Goal: Information Seeking & Learning: Learn about a topic

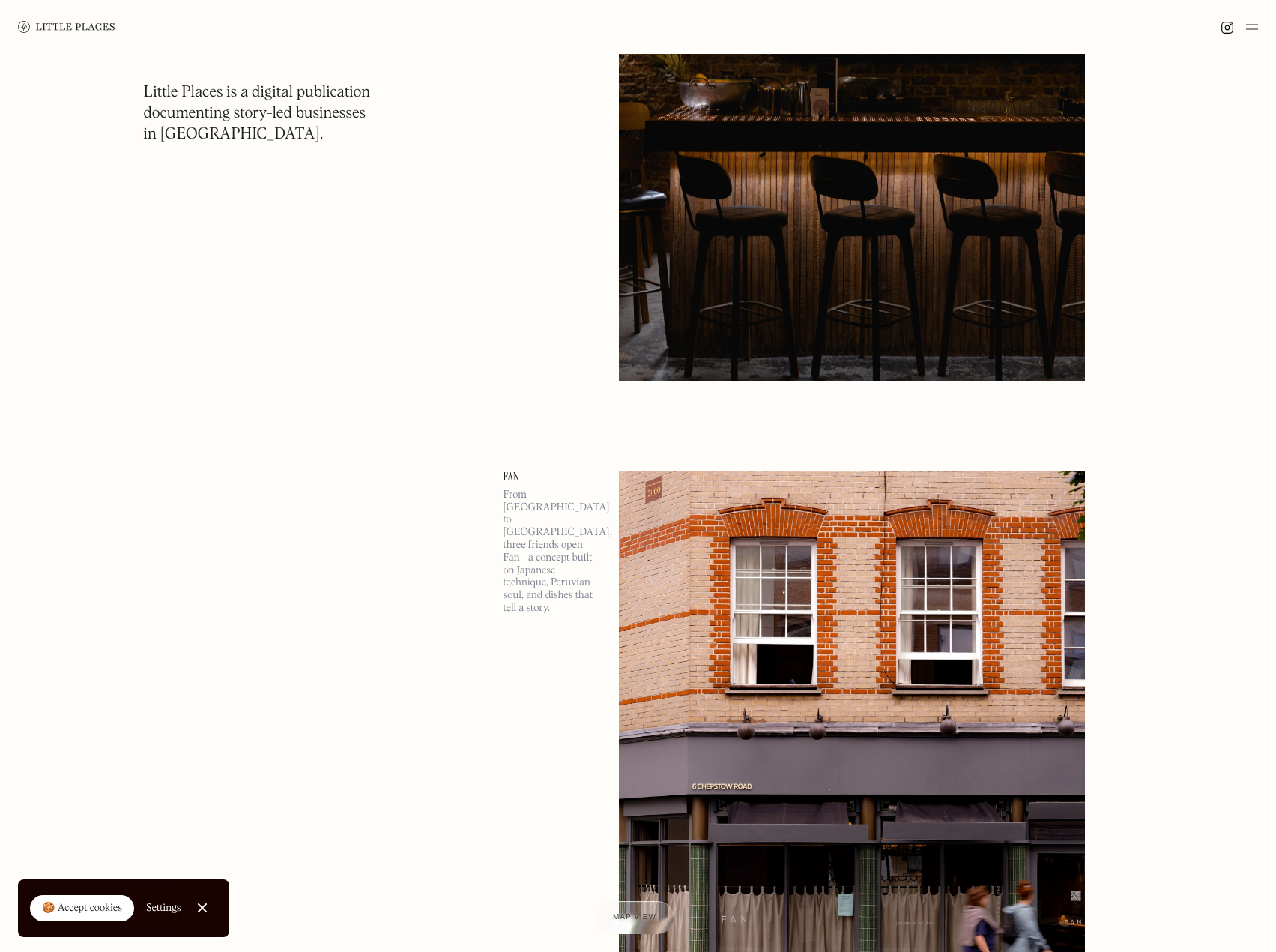
scroll to position [2922, 0]
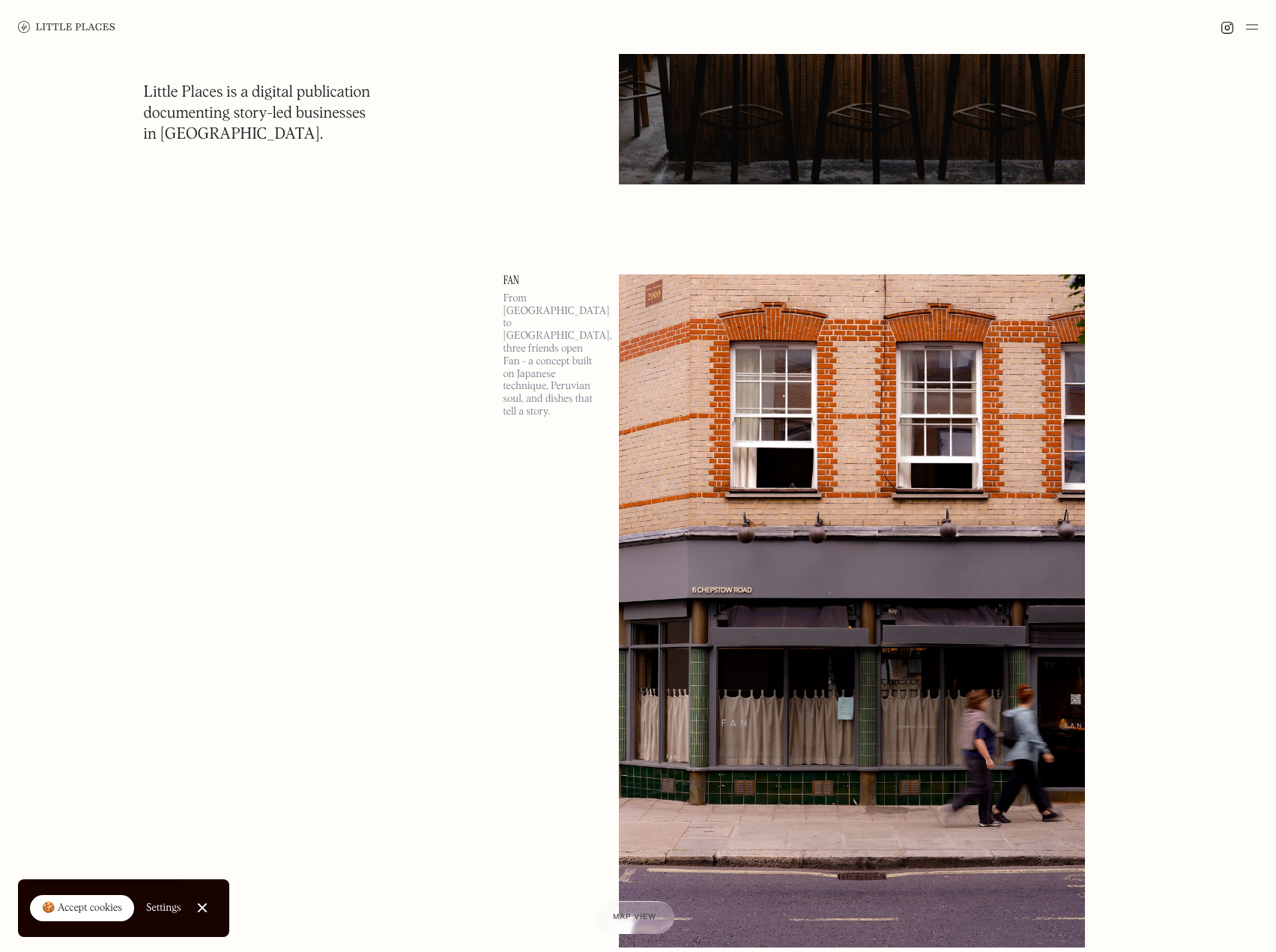
click at [47, 29] on img at bounding box center [66, 26] width 97 height 12
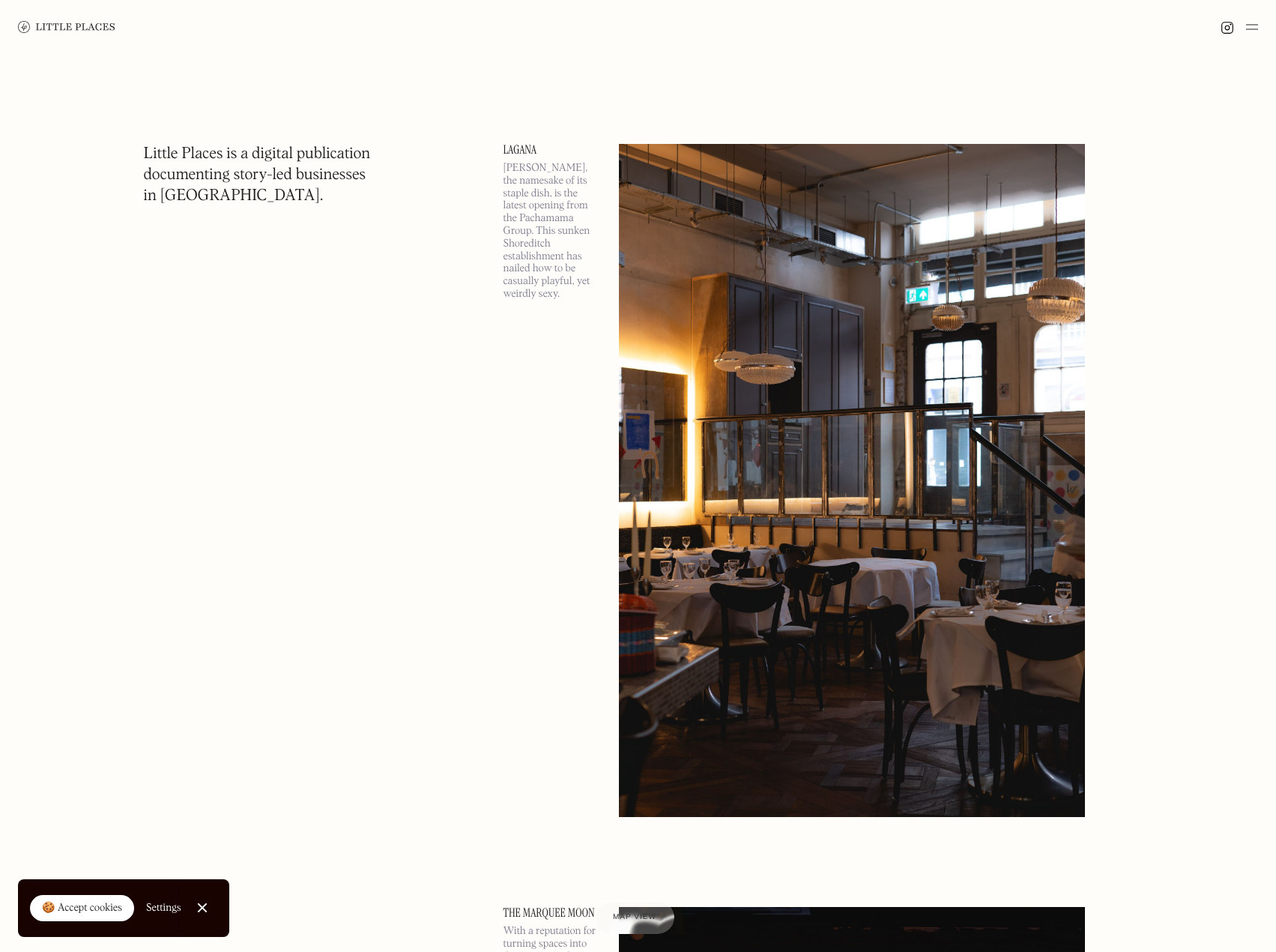
click at [1256, 28] on img at bounding box center [1252, 26] width 12 height 18
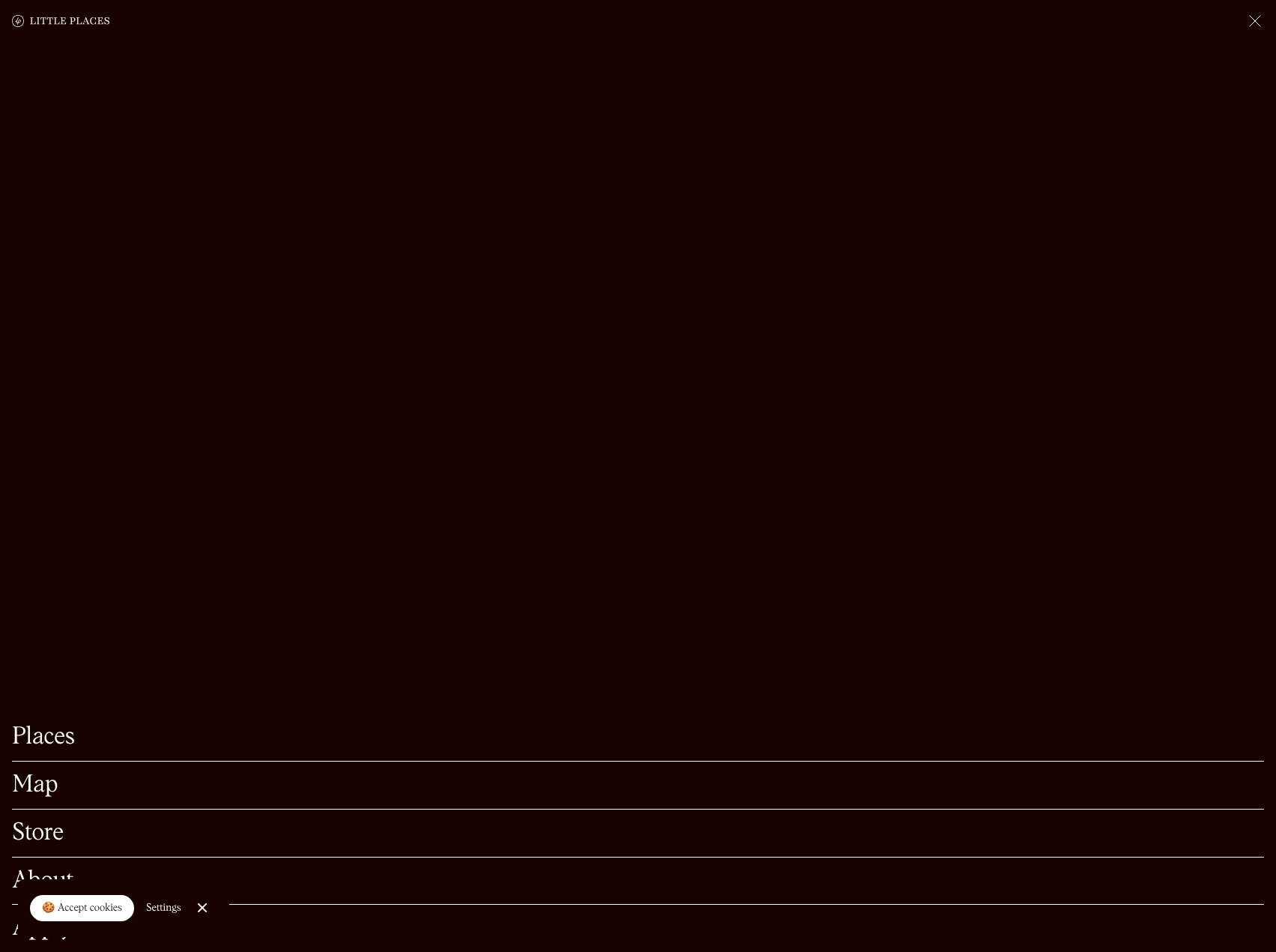
click at [49, 725] on link "Places" at bounding box center [638, 737] width 1253 height 23
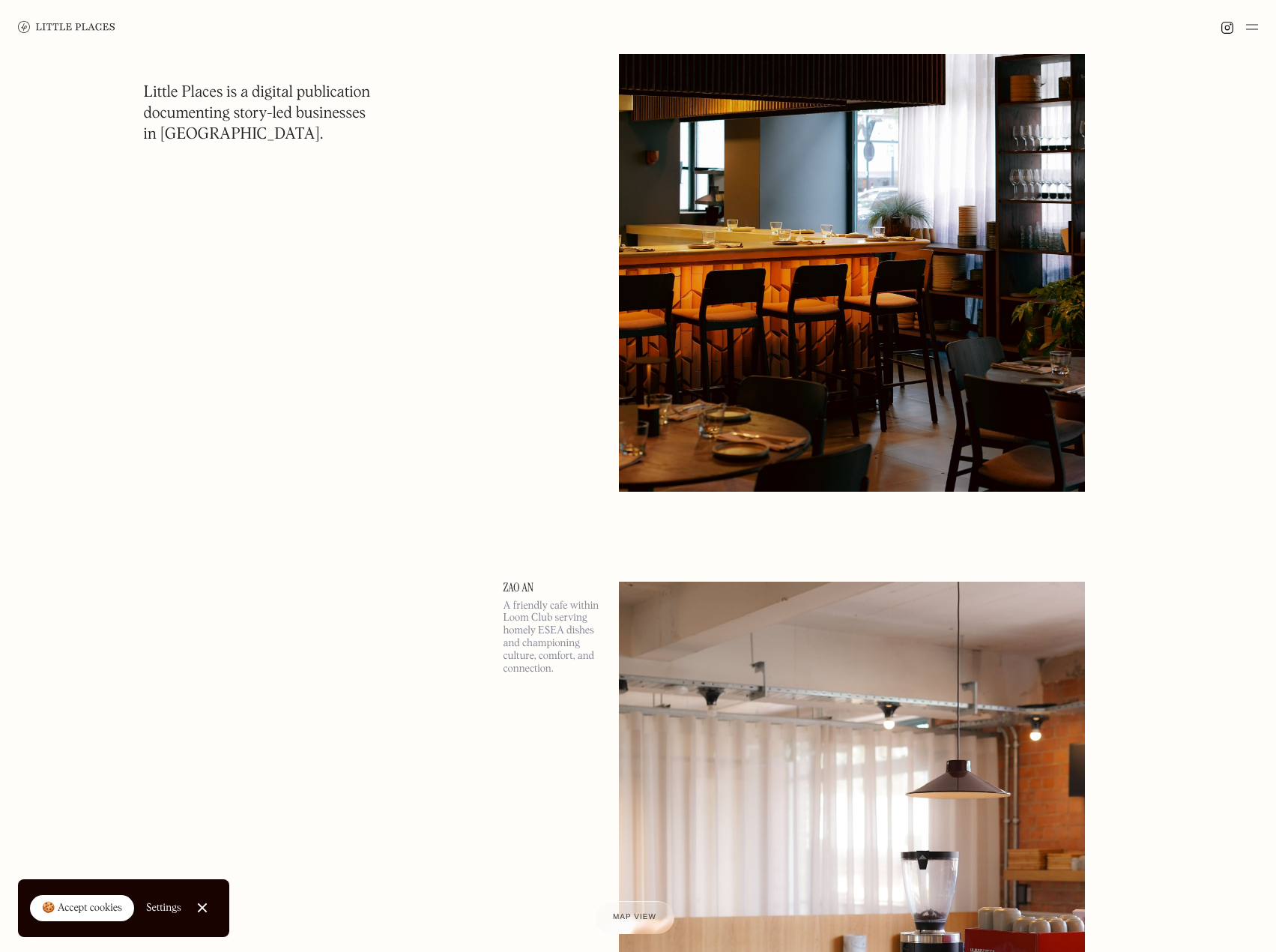
scroll to position [11238, 0]
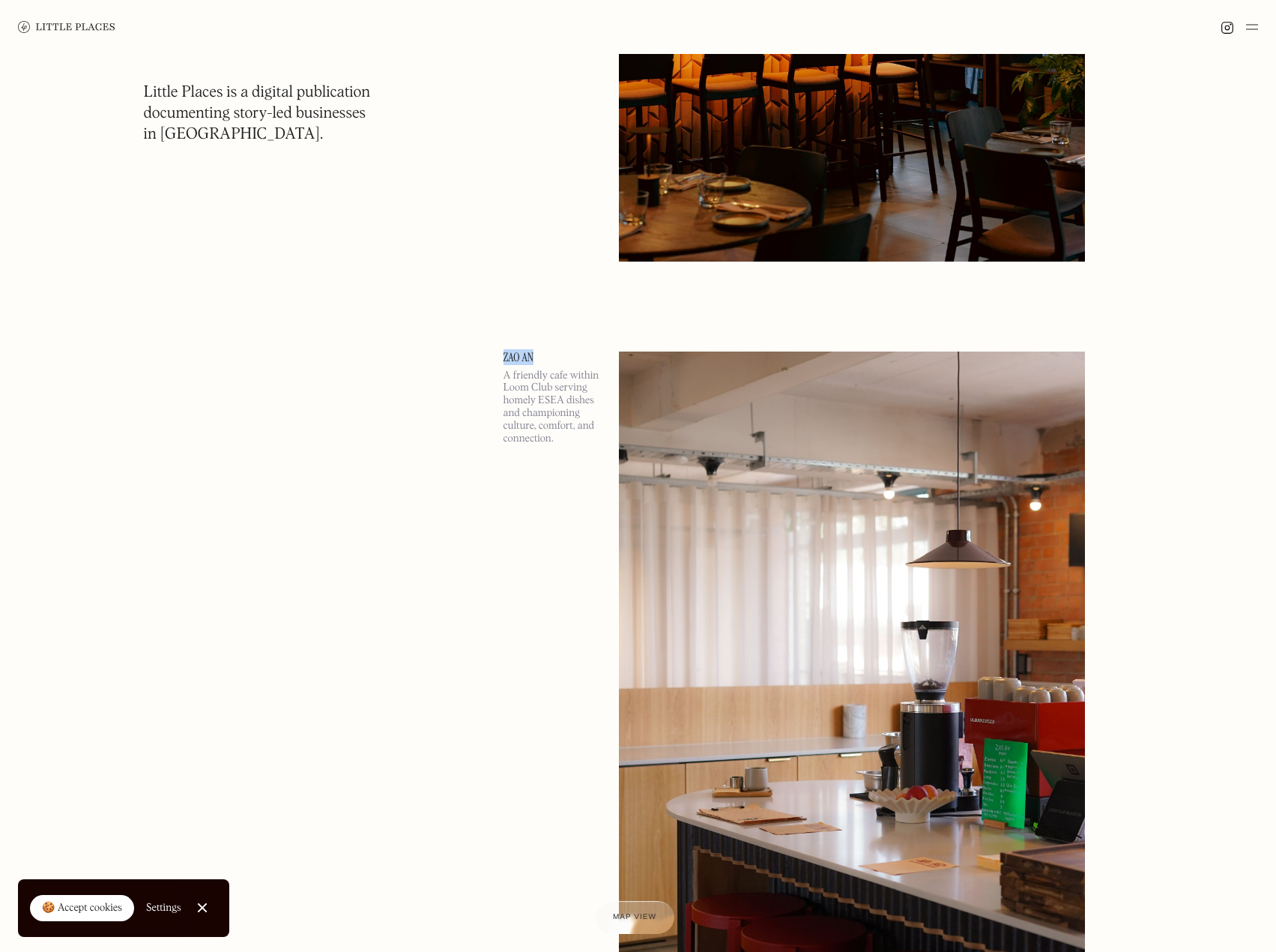
drag, startPoint x: 536, startPoint y: 354, endPoint x: 608, endPoint y: 358, distance: 72.1
copy link "Zao An"
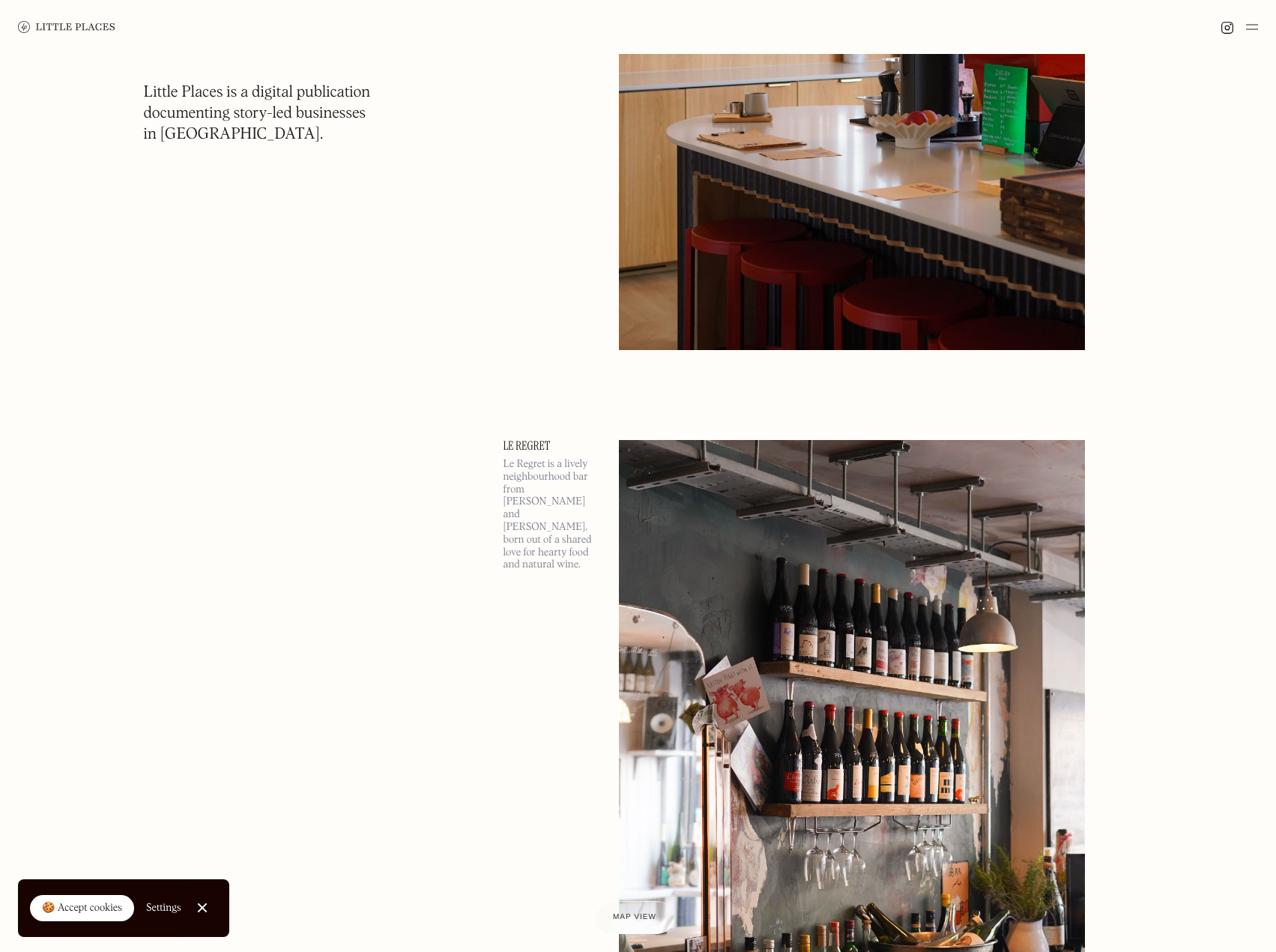
scroll to position [12063, 0]
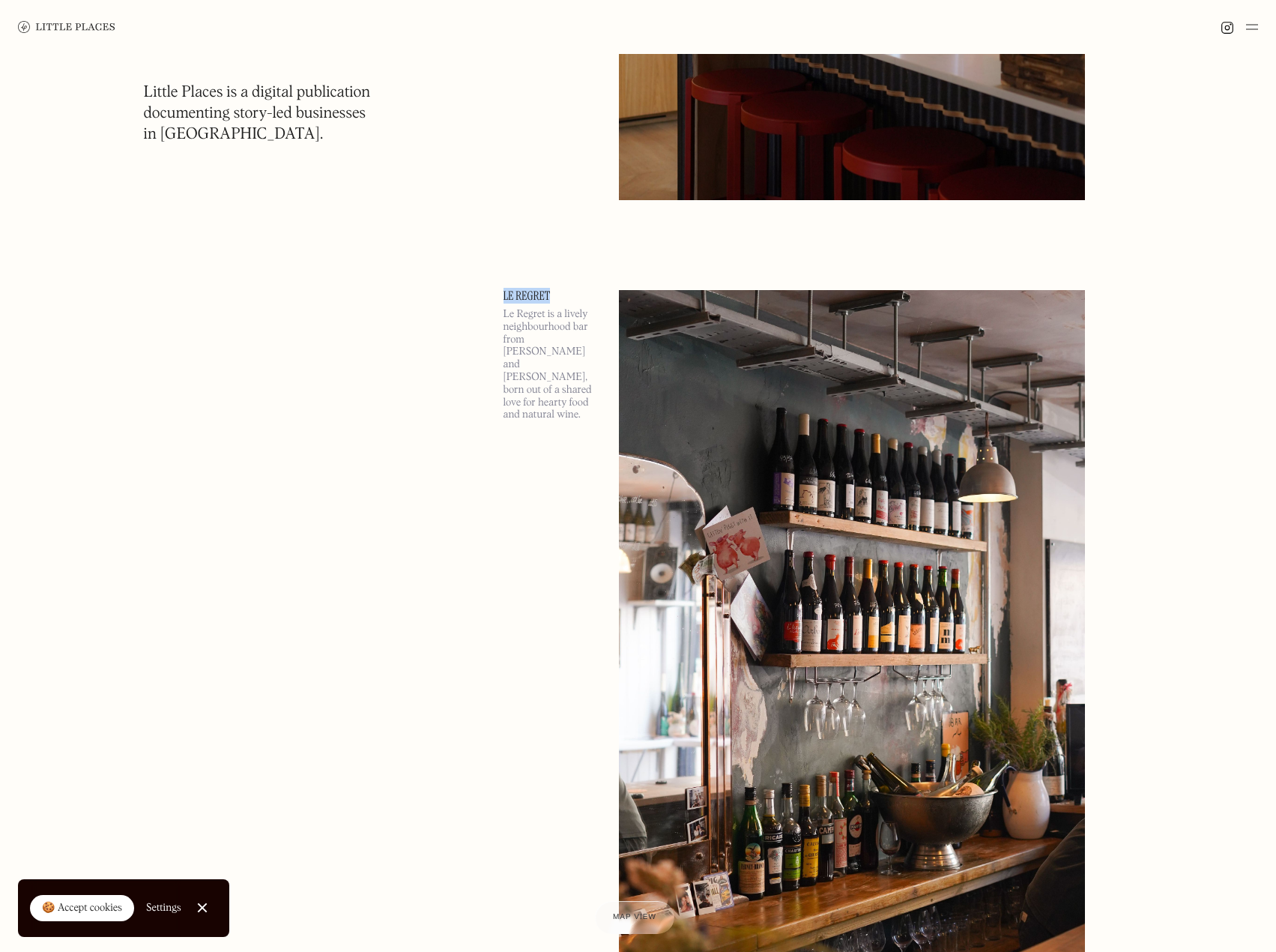
drag, startPoint x: 548, startPoint y: 293, endPoint x: 575, endPoint y: 292, distance: 27.0
copy link "Le Regret"
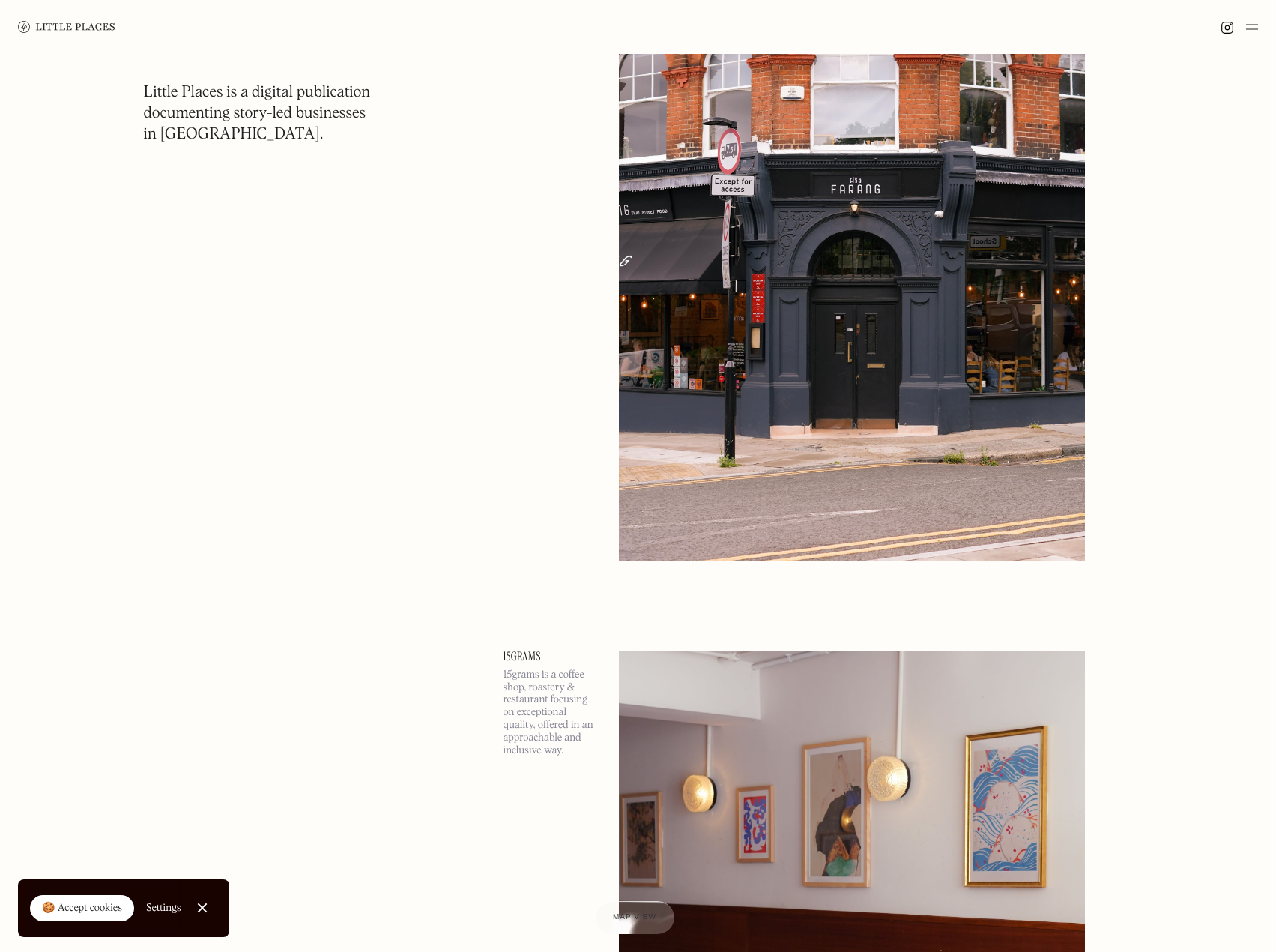
scroll to position [14535, 0]
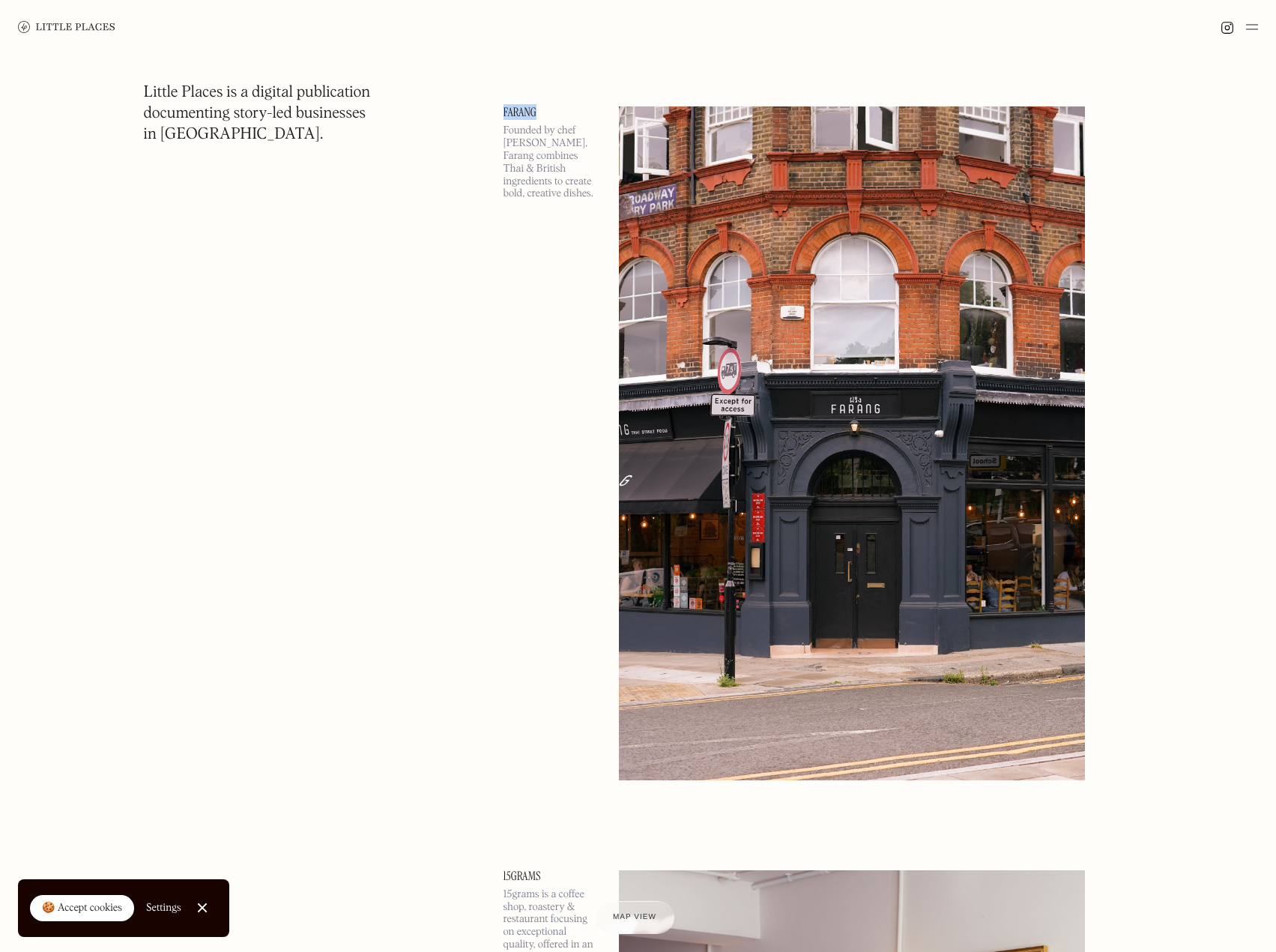
drag, startPoint x: 534, startPoint y: 103, endPoint x: 570, endPoint y: 109, distance: 36.5
copy link "Farang"
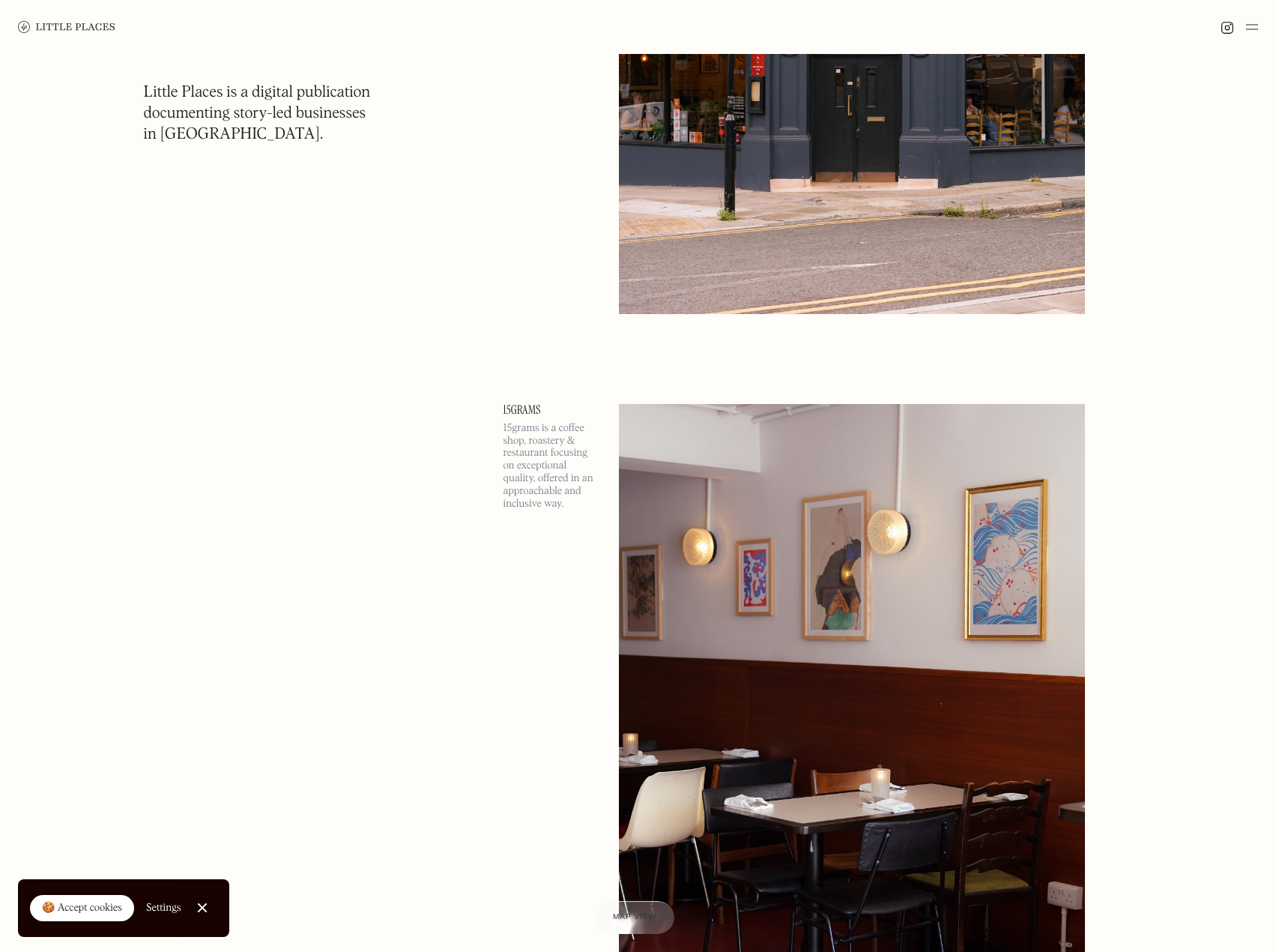
scroll to position [15210, 0]
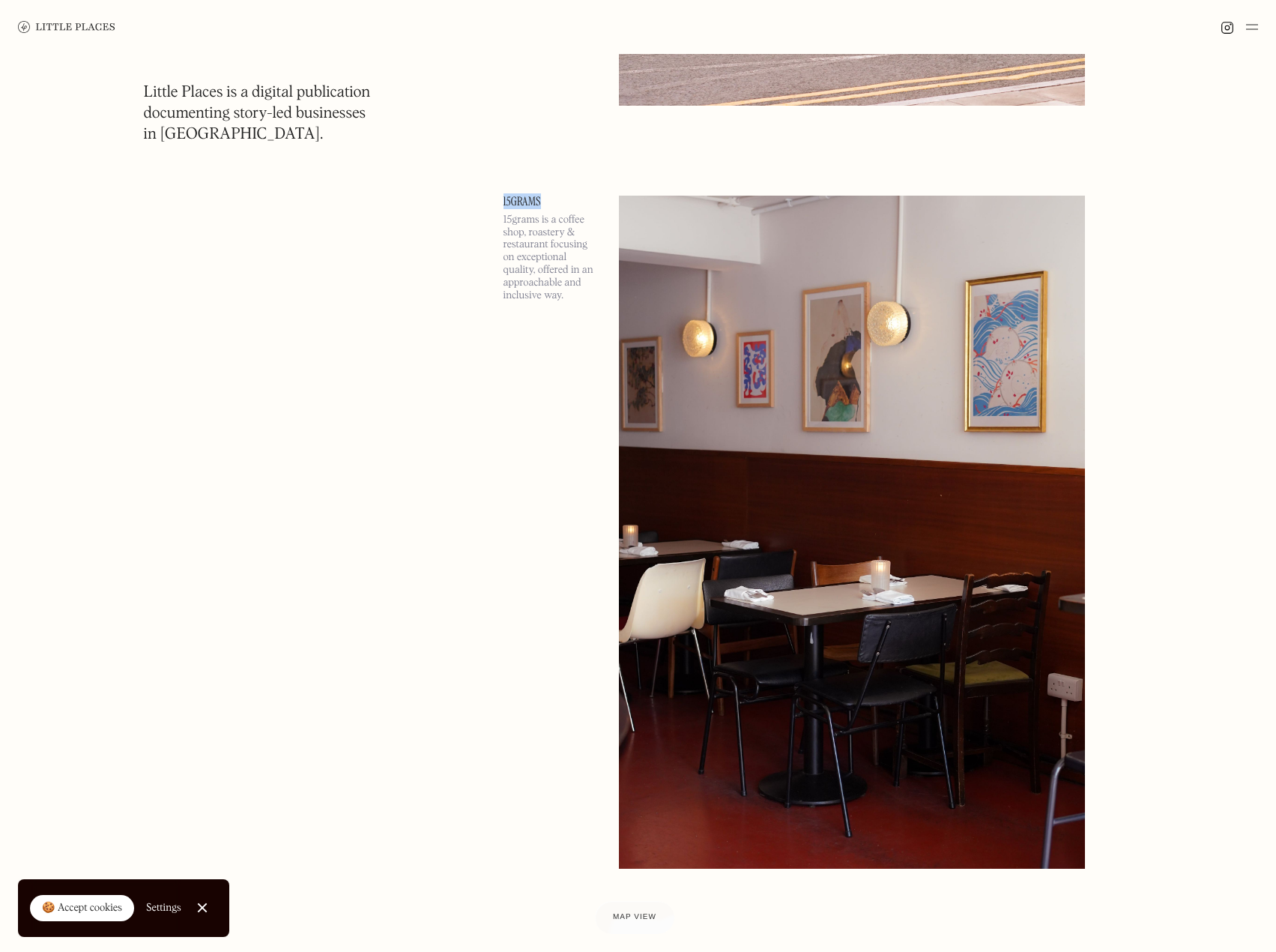
drag, startPoint x: 466, startPoint y: 190, endPoint x: 608, endPoint y: 181, distance: 142.3
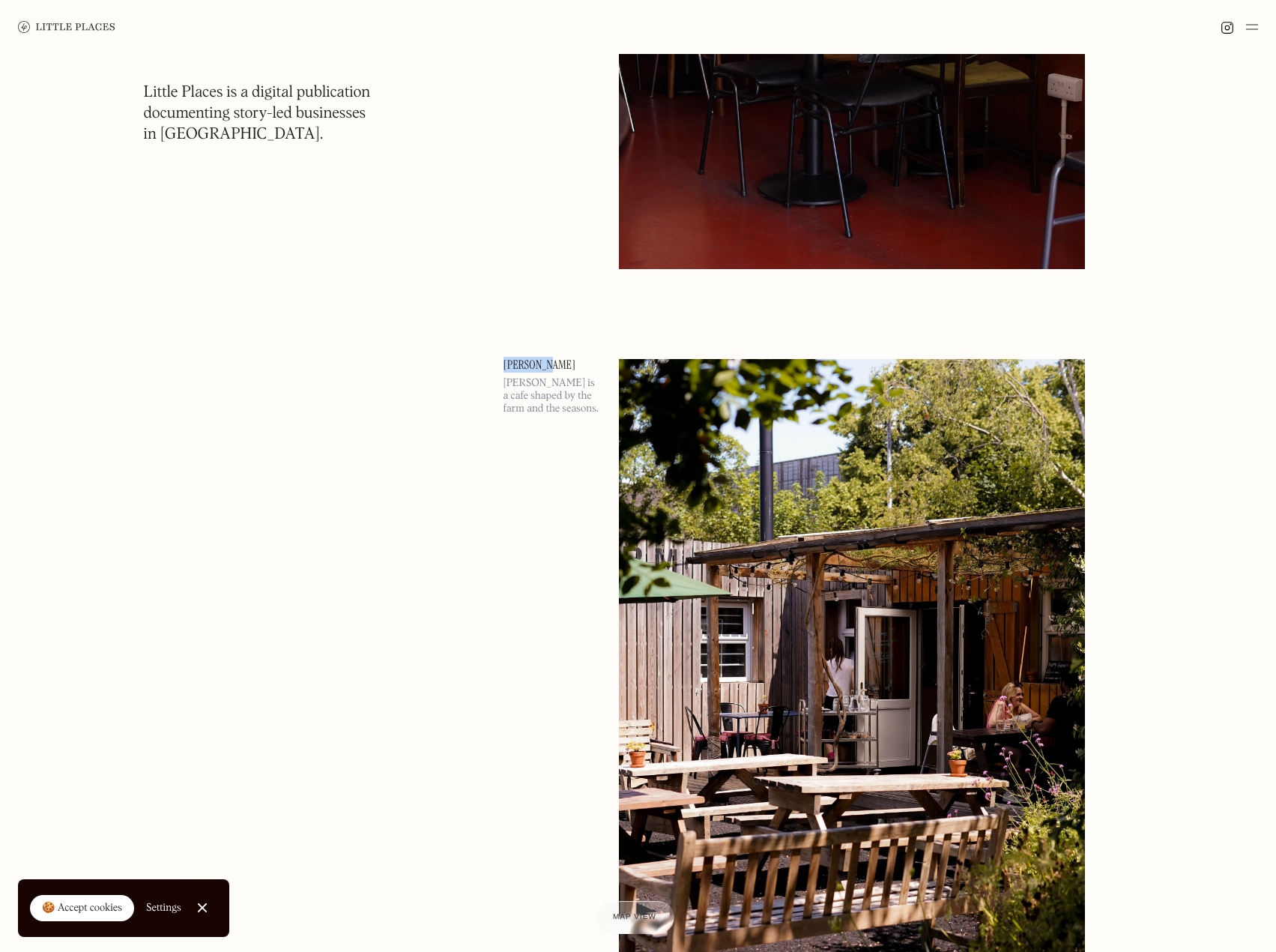
drag, startPoint x: 511, startPoint y: 359, endPoint x: 571, endPoint y: 336, distance: 64.3
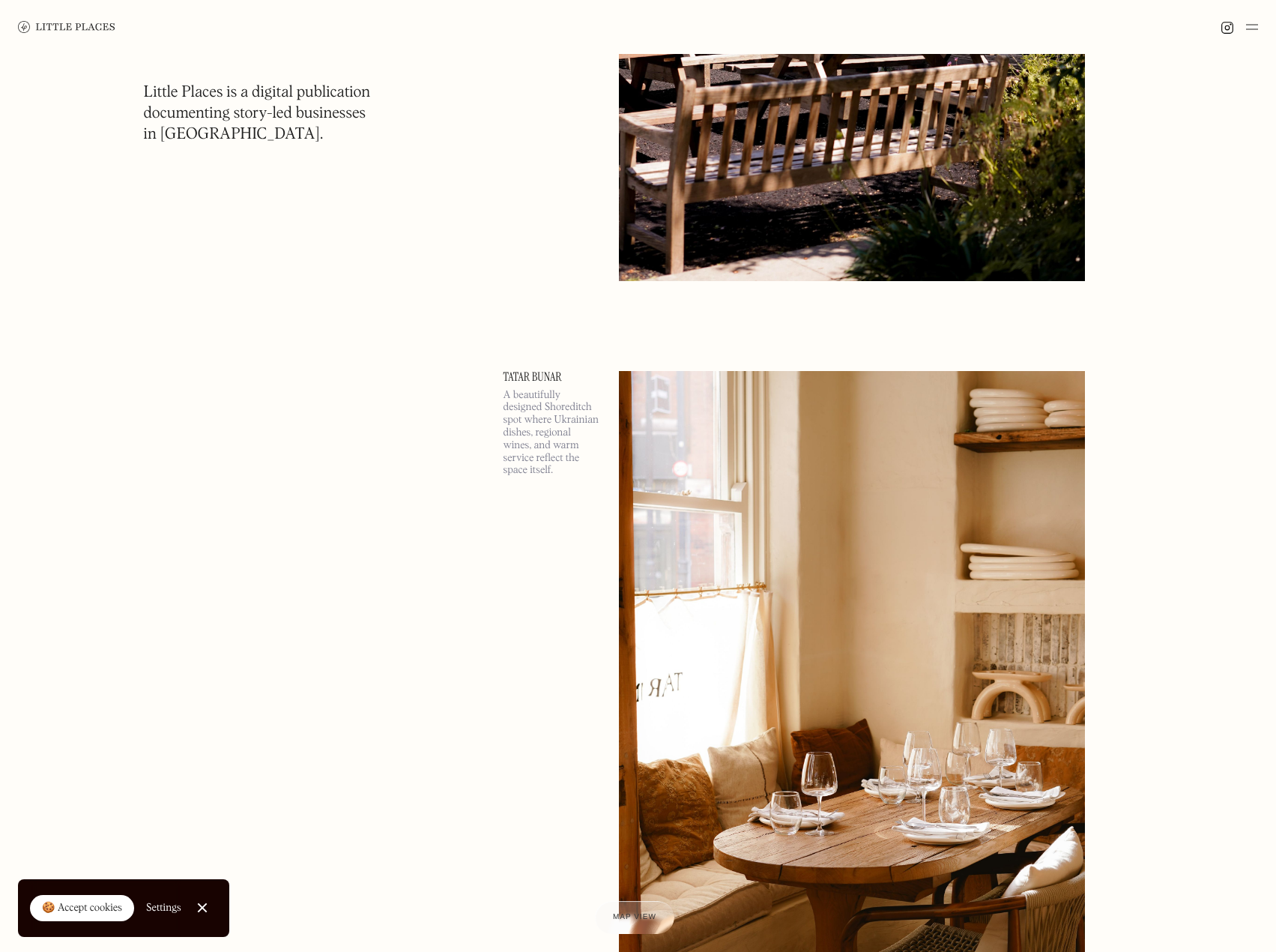
scroll to position [16858, 0]
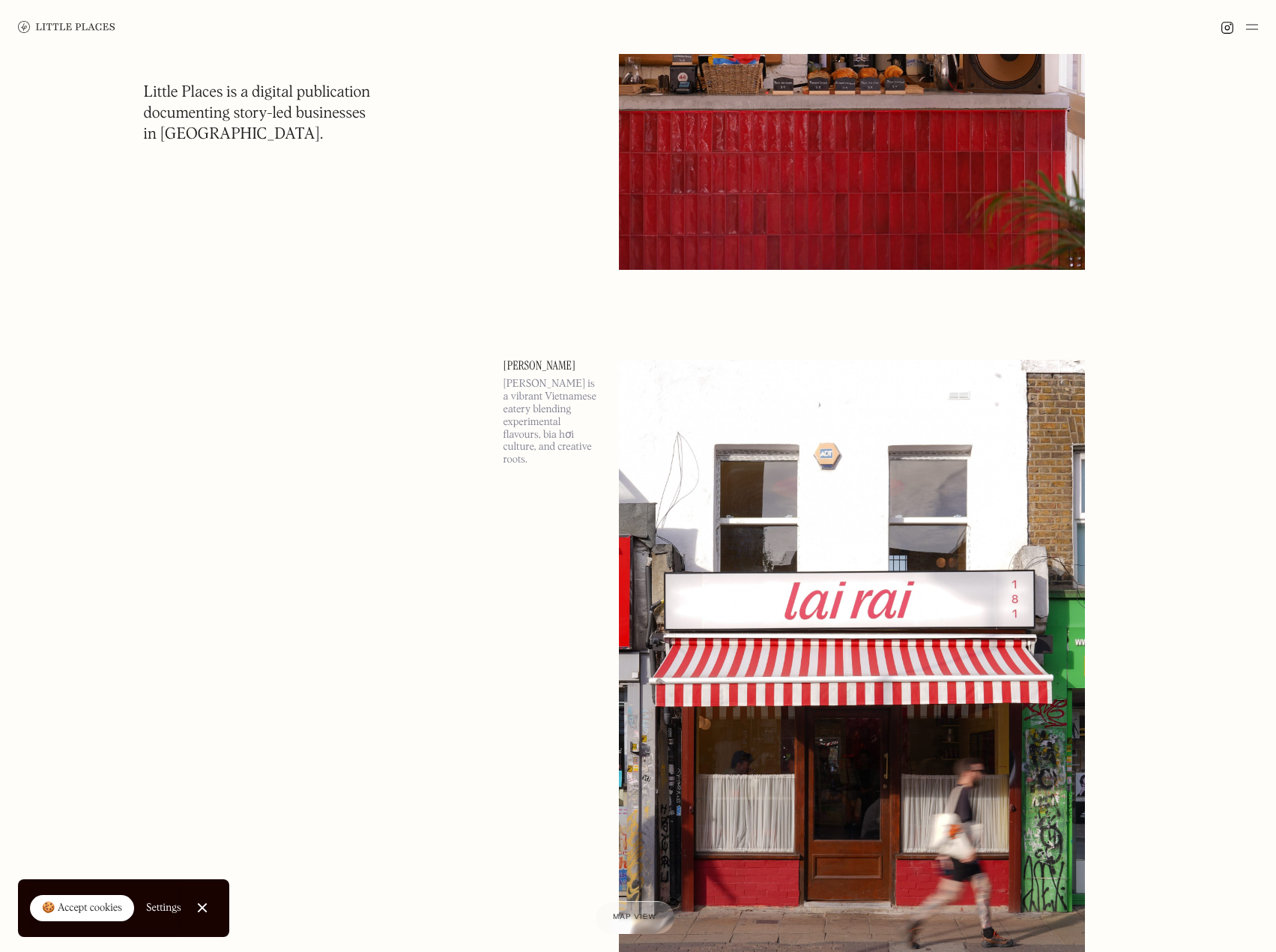
scroll to position [22599, 0]
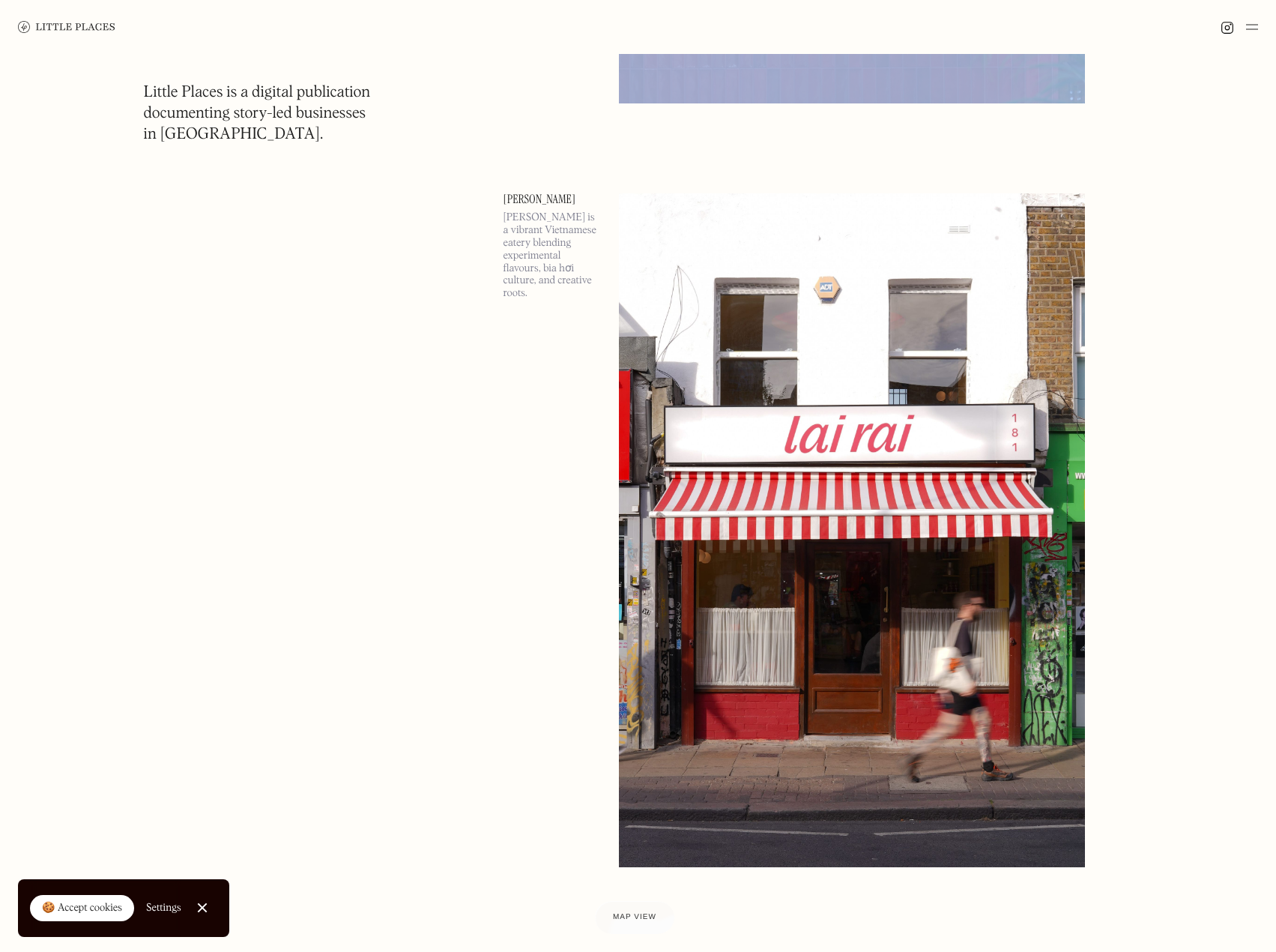
drag, startPoint x: 460, startPoint y: 425, endPoint x: 619, endPoint y: 438, distance: 159.5
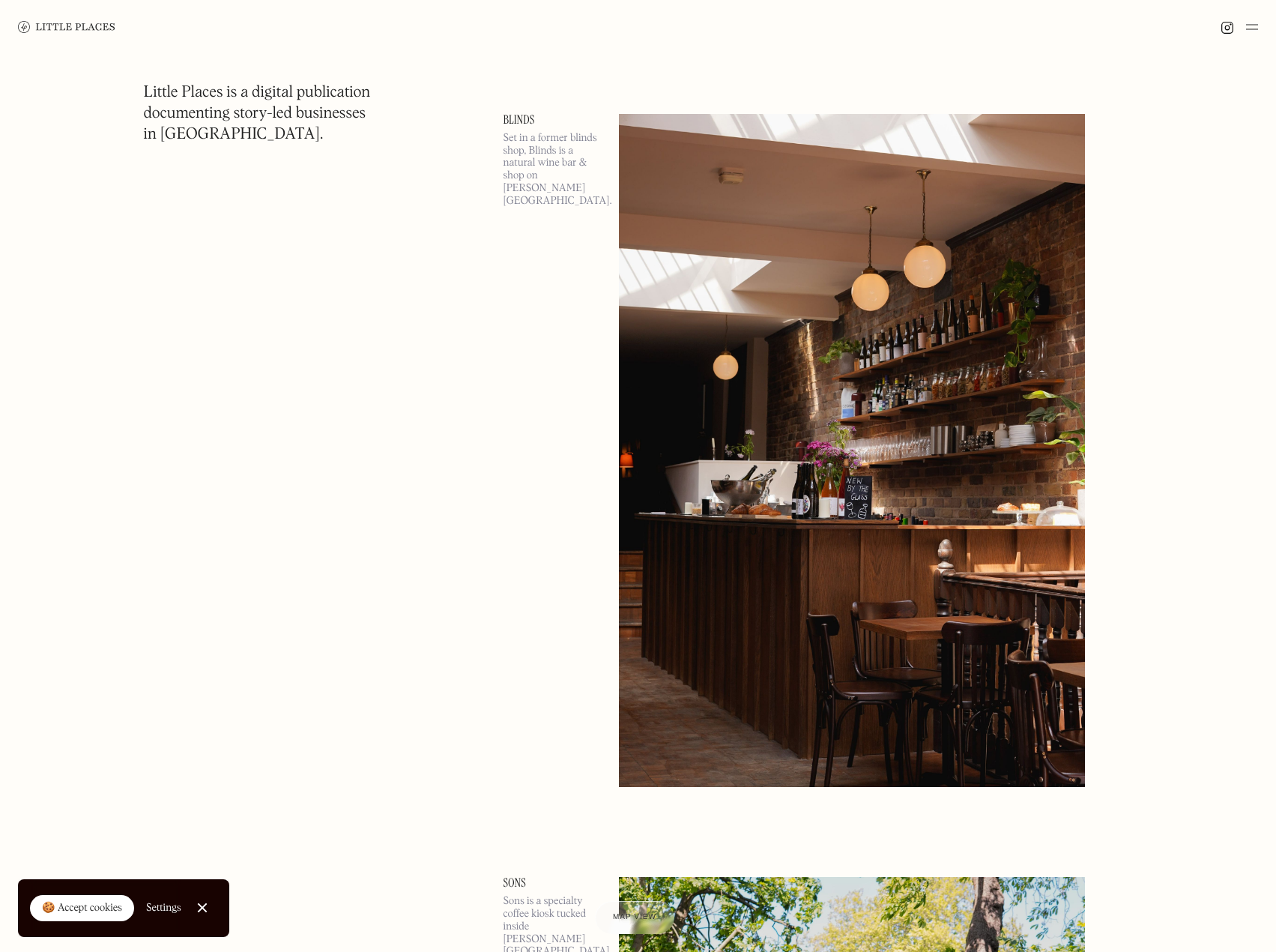
scroll to position [23724, 0]
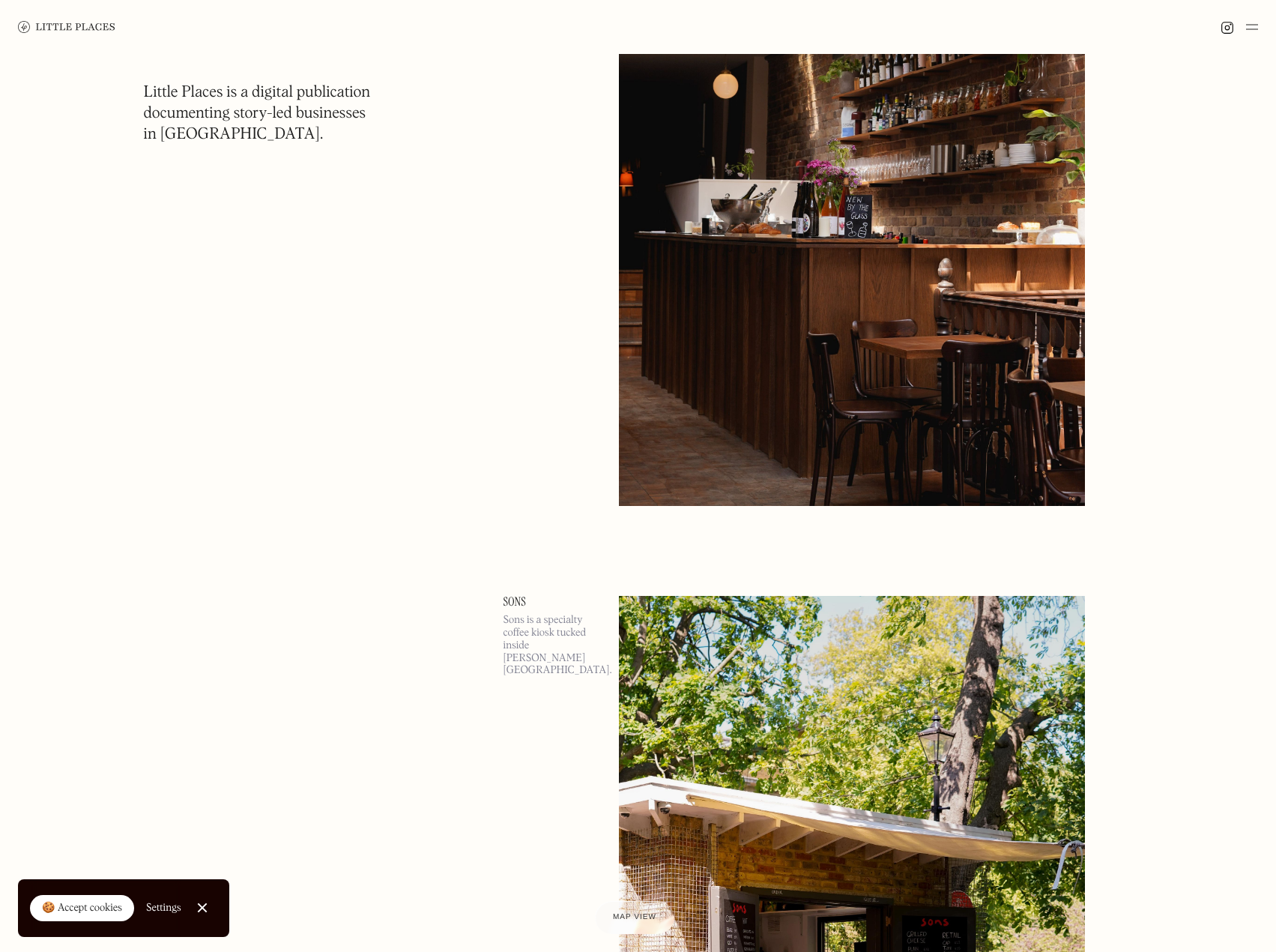
drag, startPoint x: 456, startPoint y: 62, endPoint x: 793, endPoint y: 70, distance: 337.1
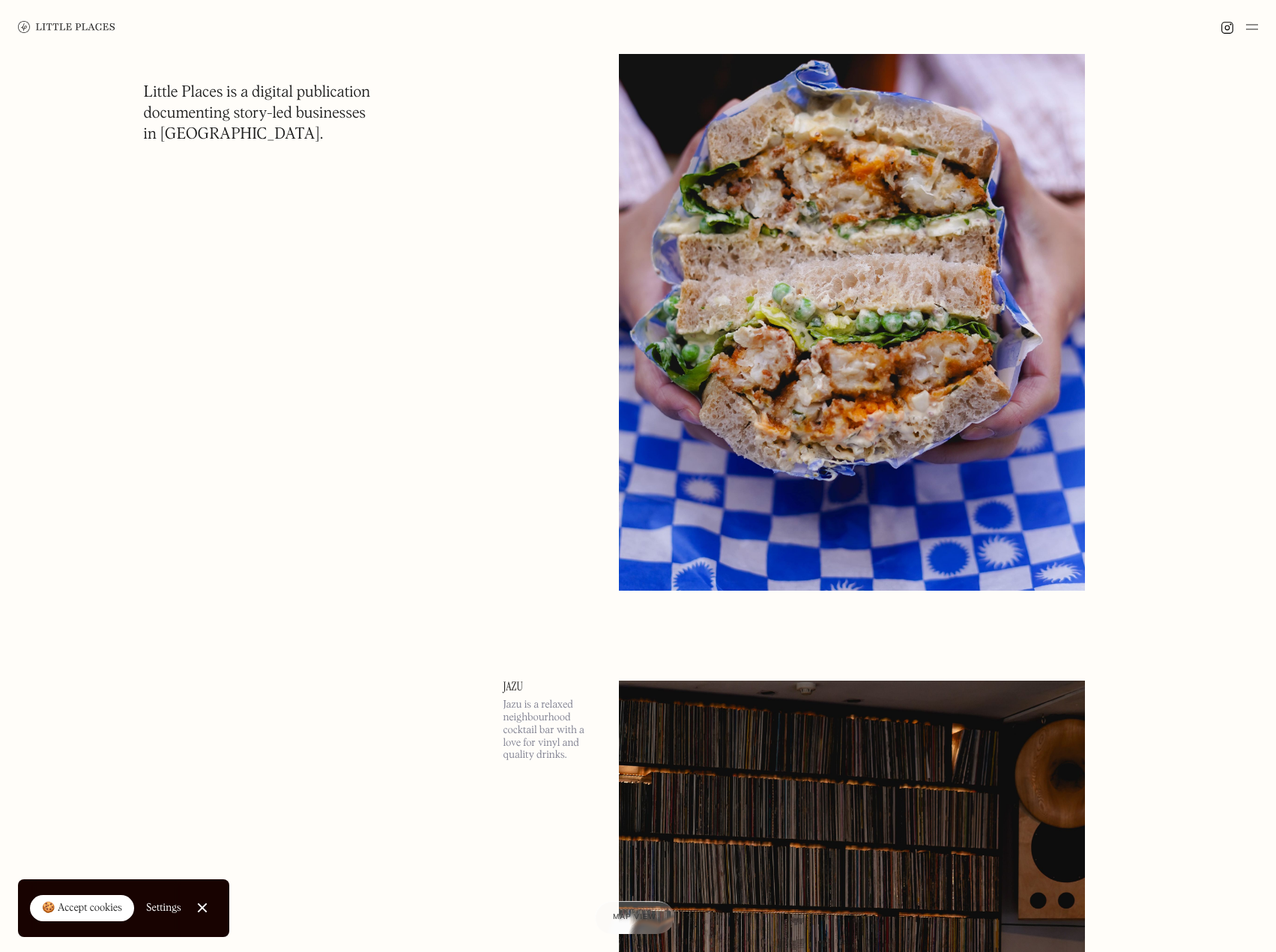
scroll to position [27994, 0]
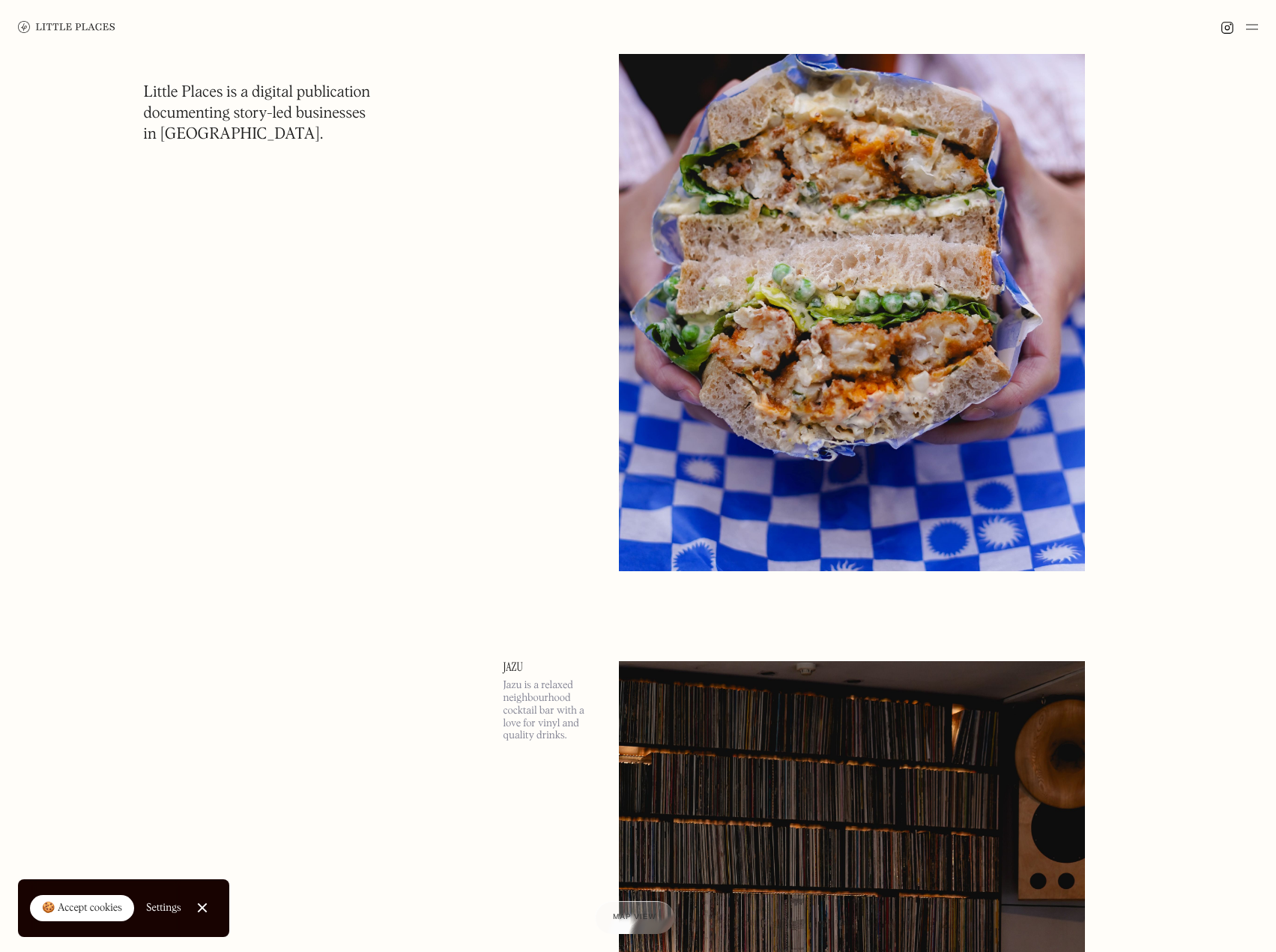
drag, startPoint x: 476, startPoint y: 382, endPoint x: 551, endPoint y: 387, distance: 75.2
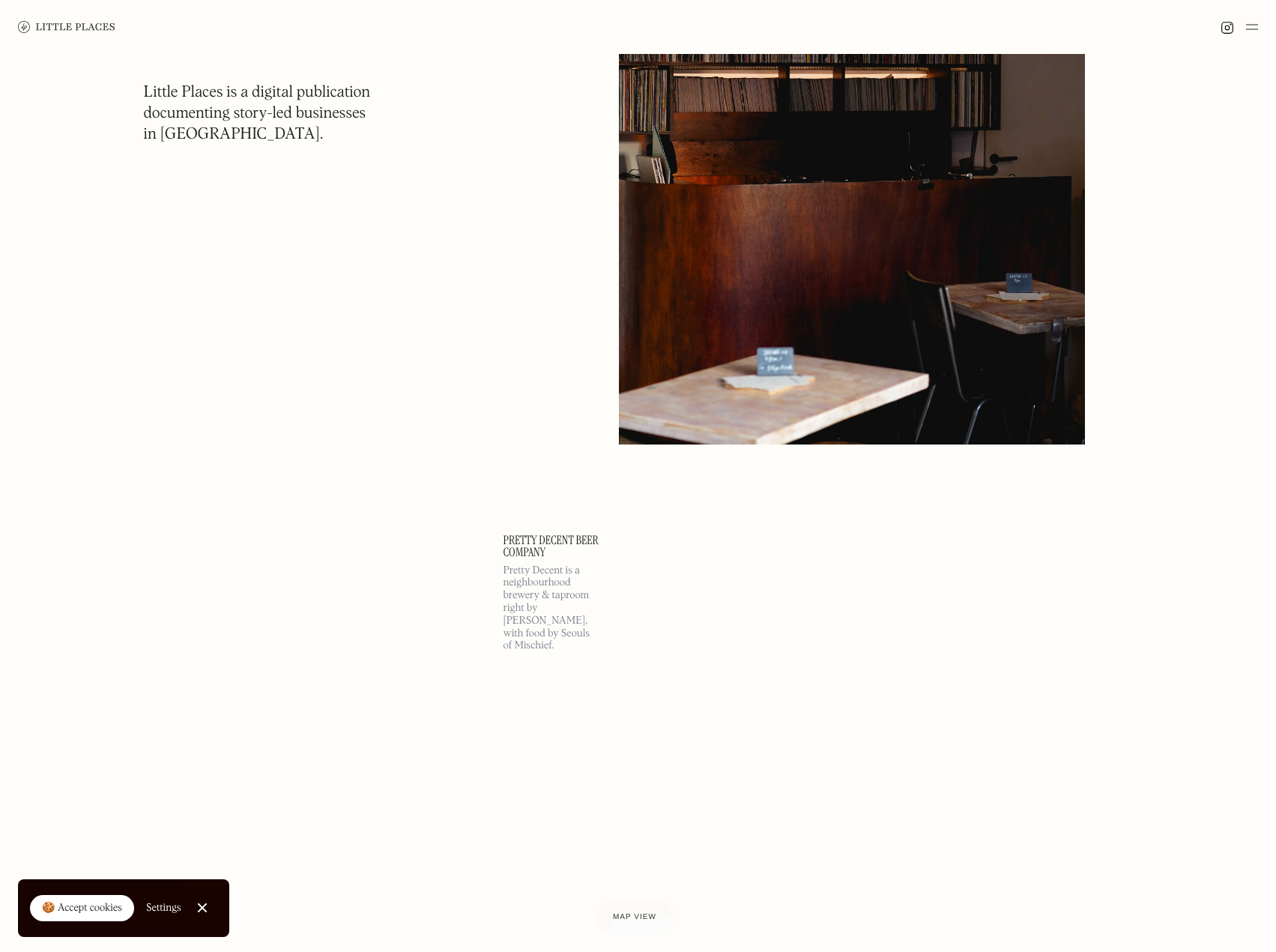
scroll to position [28893, 0]
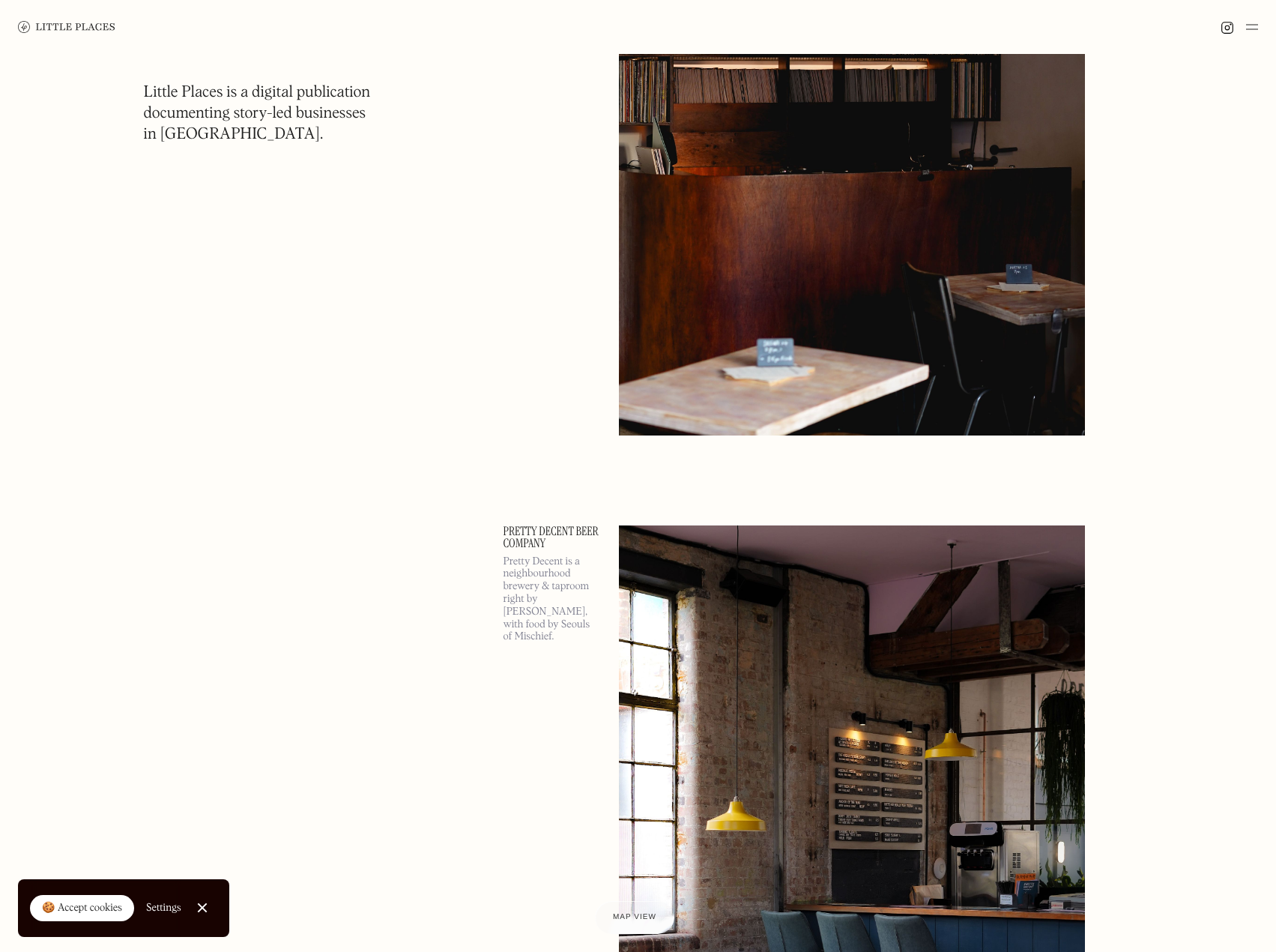
drag, startPoint x: 471, startPoint y: 248, endPoint x: 576, endPoint y: 256, distance: 105.3
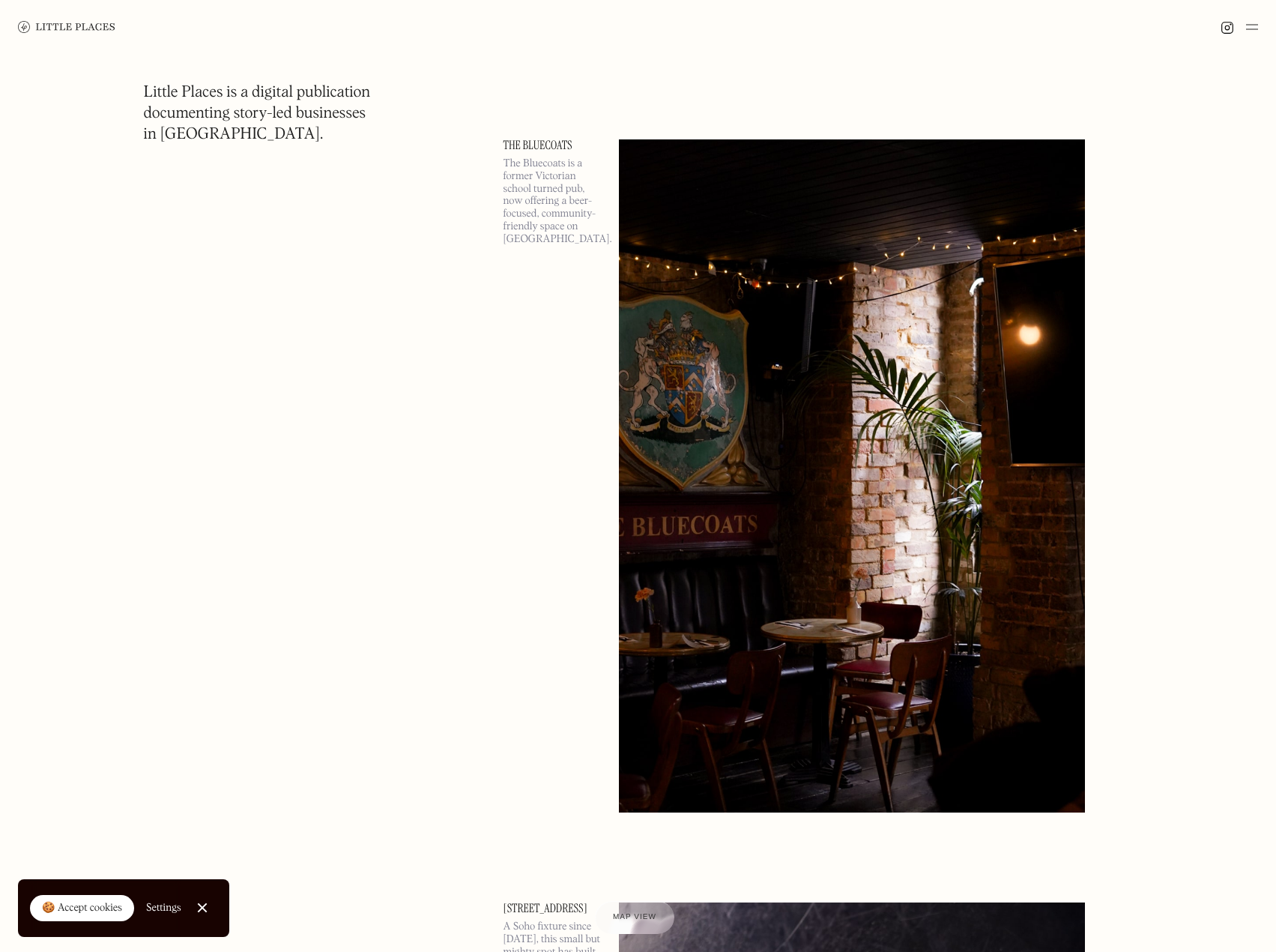
scroll to position [29867, 0]
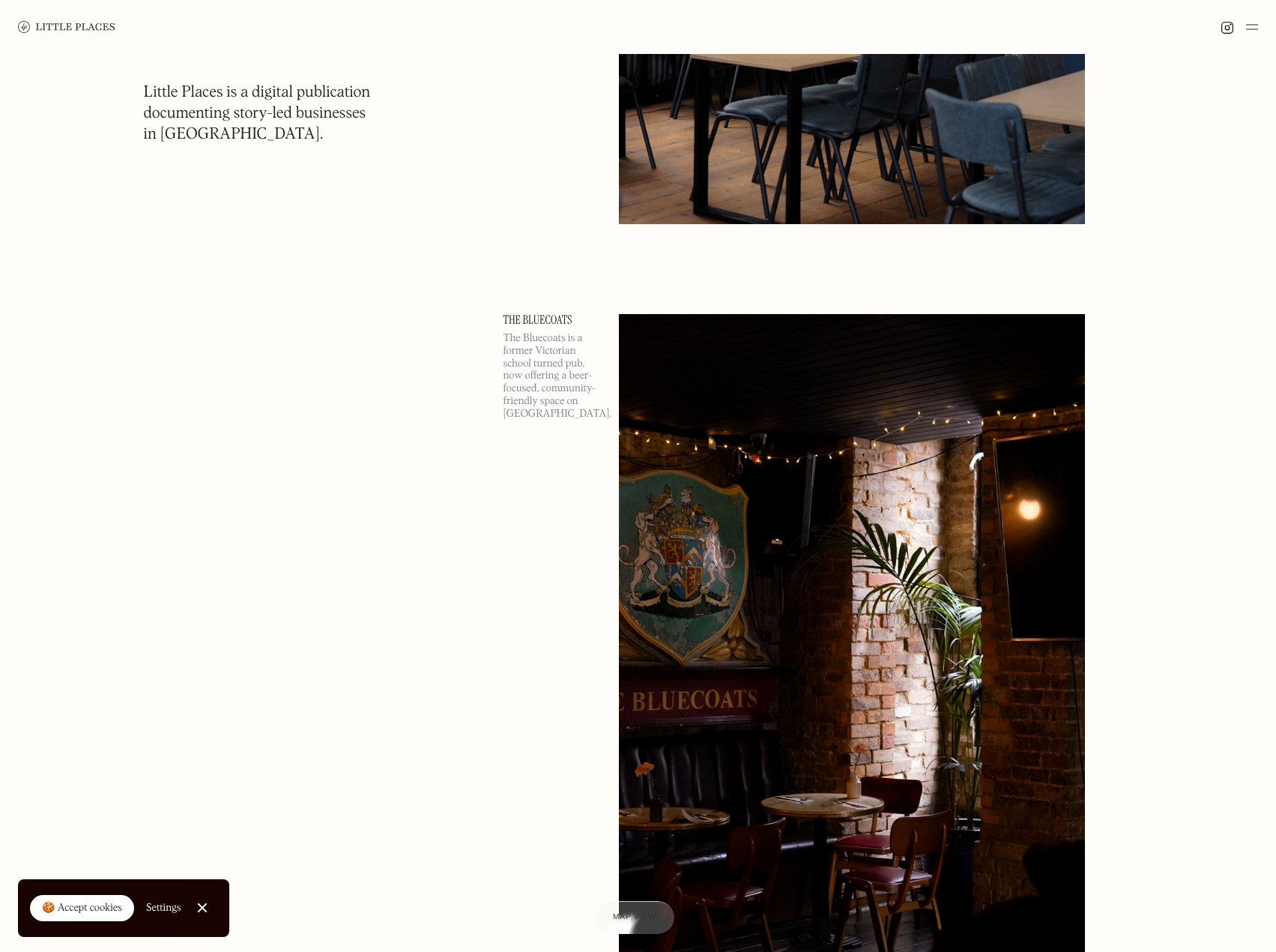
drag, startPoint x: 503, startPoint y: 55, endPoint x: 555, endPoint y: 57, distance: 52.0
copy p "Cafe Mondo"
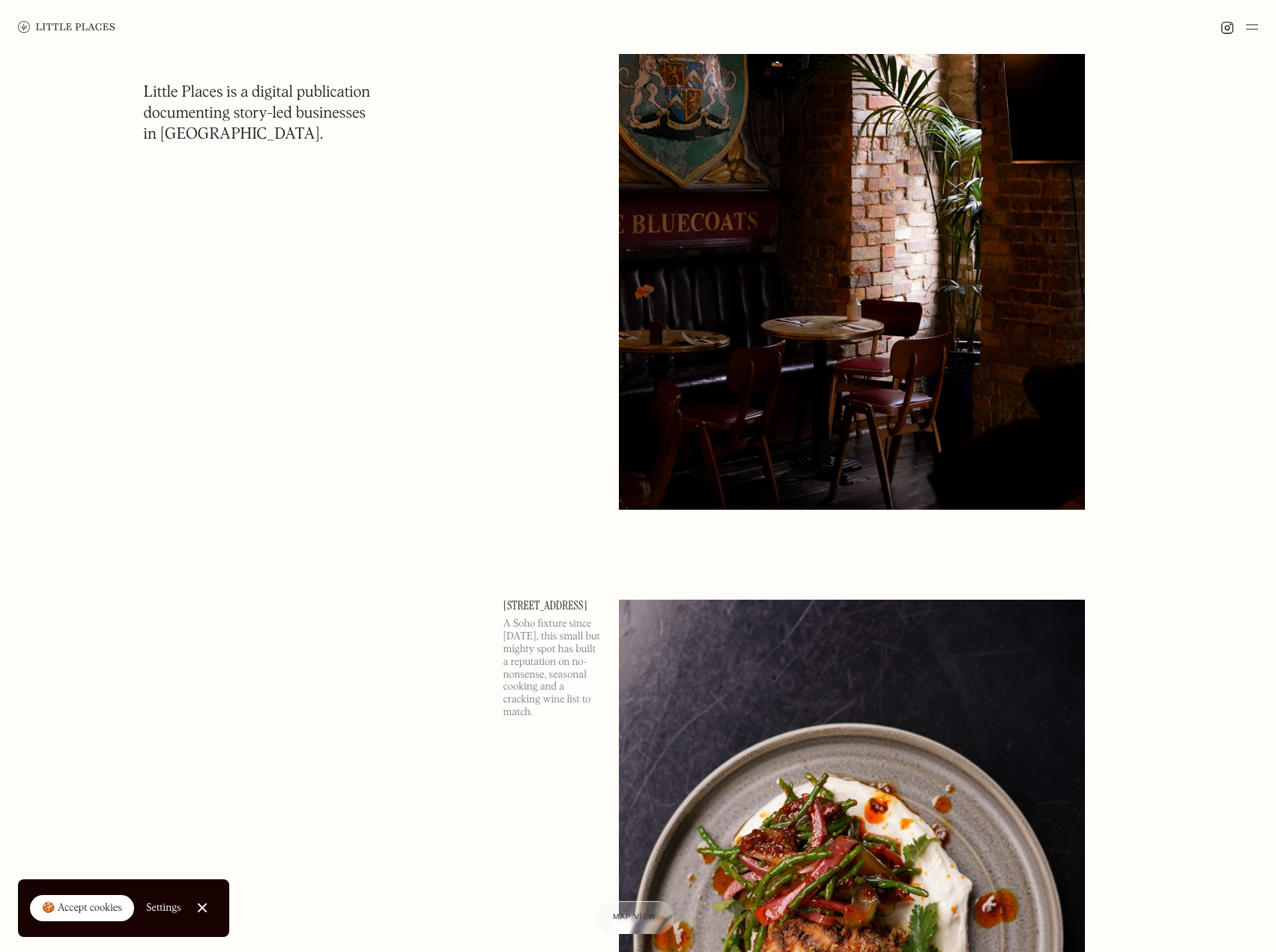
scroll to position [30541, 0]
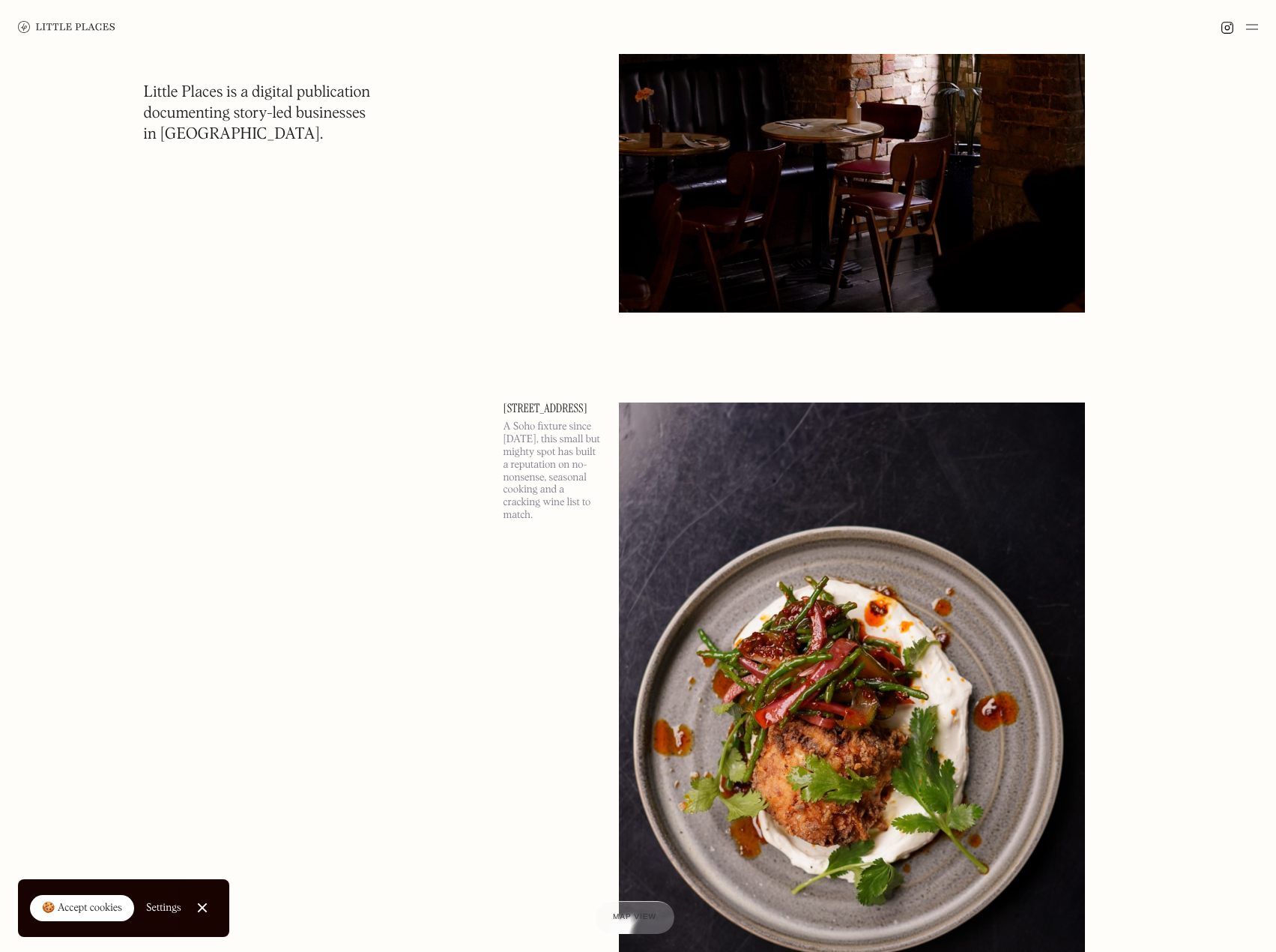
drag, startPoint x: 479, startPoint y: 124, endPoint x: 528, endPoint y: 163, distance: 62.6
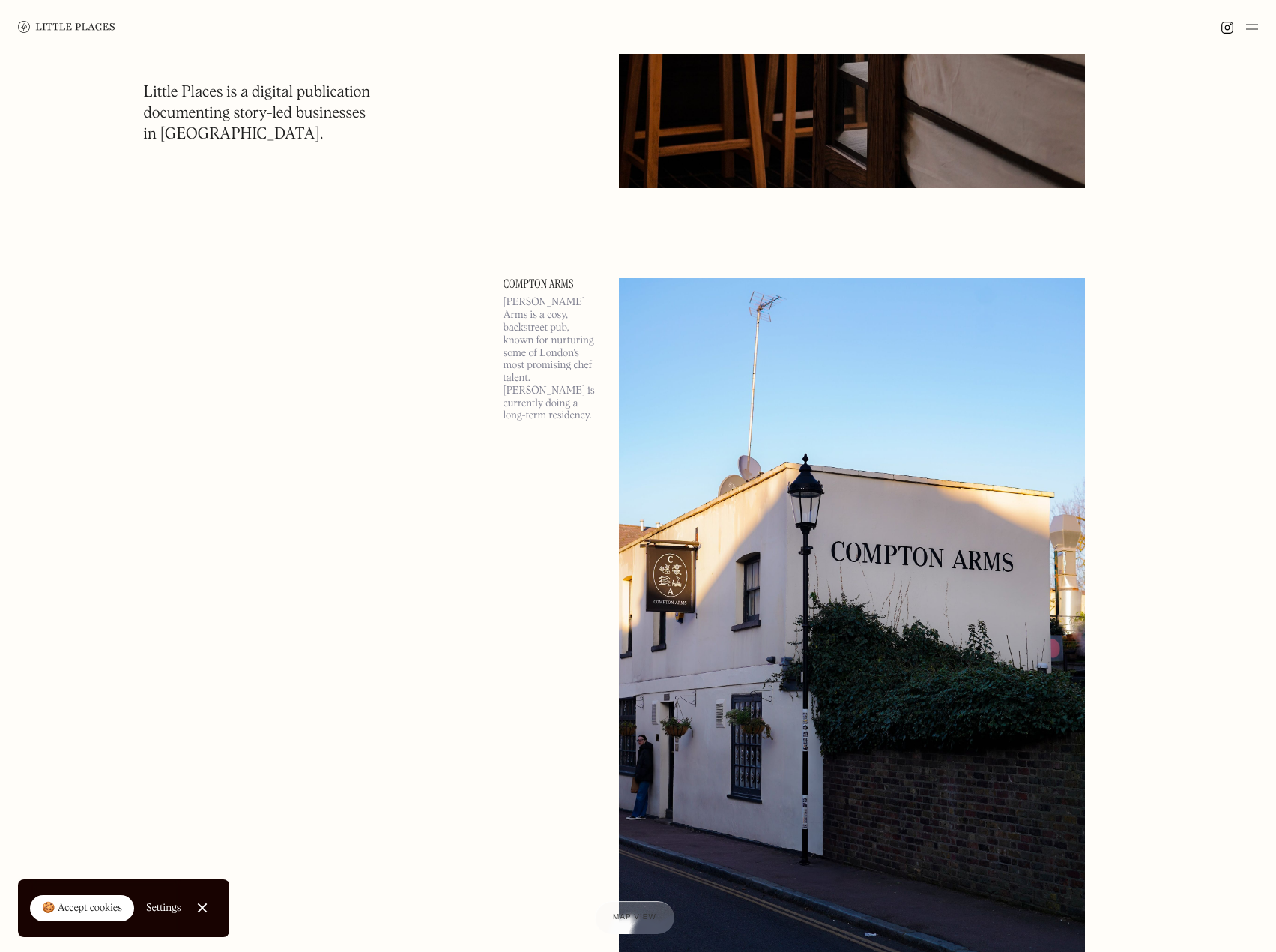
scroll to position [37256, 0]
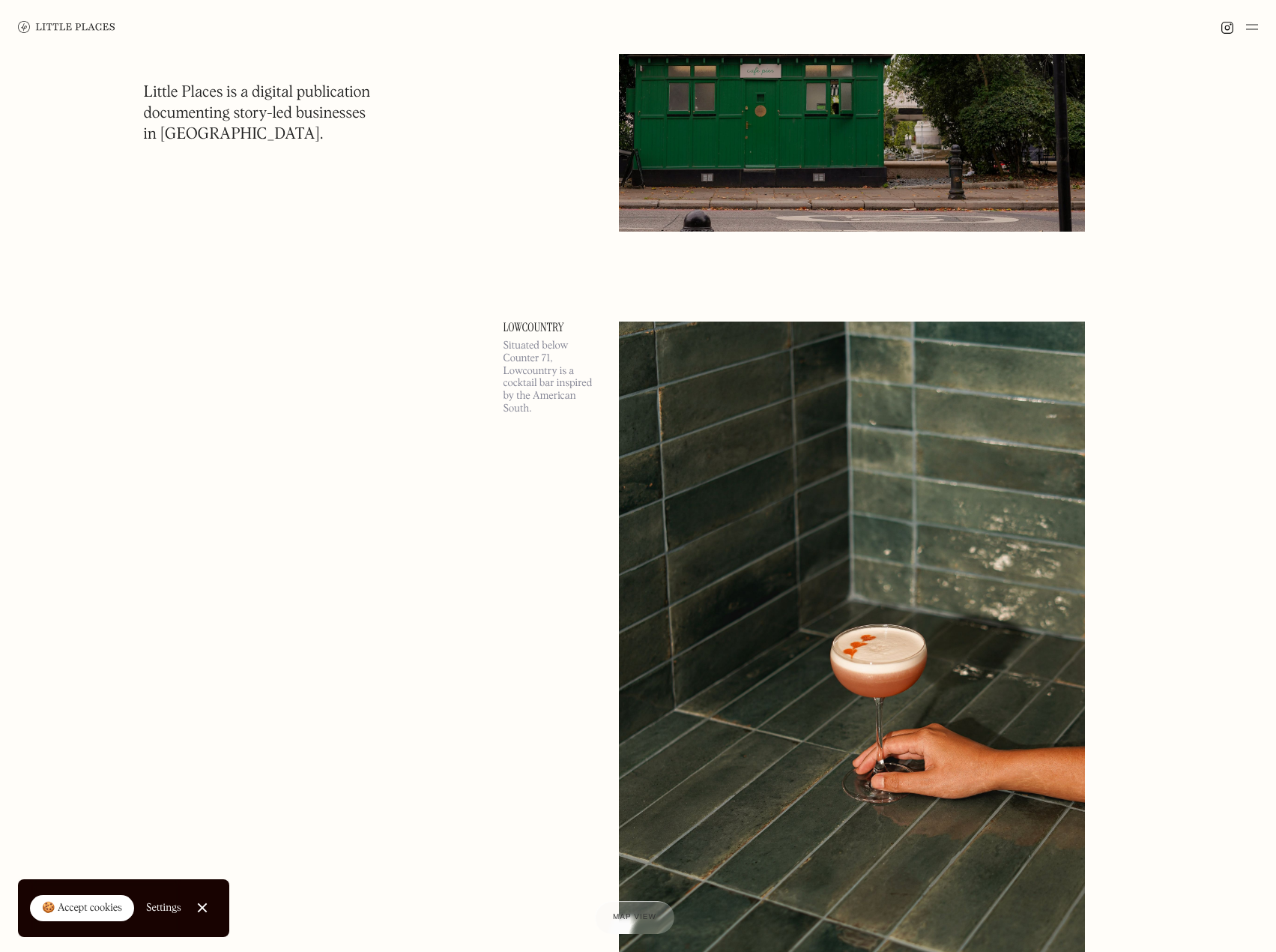
scroll to position [46471, 0]
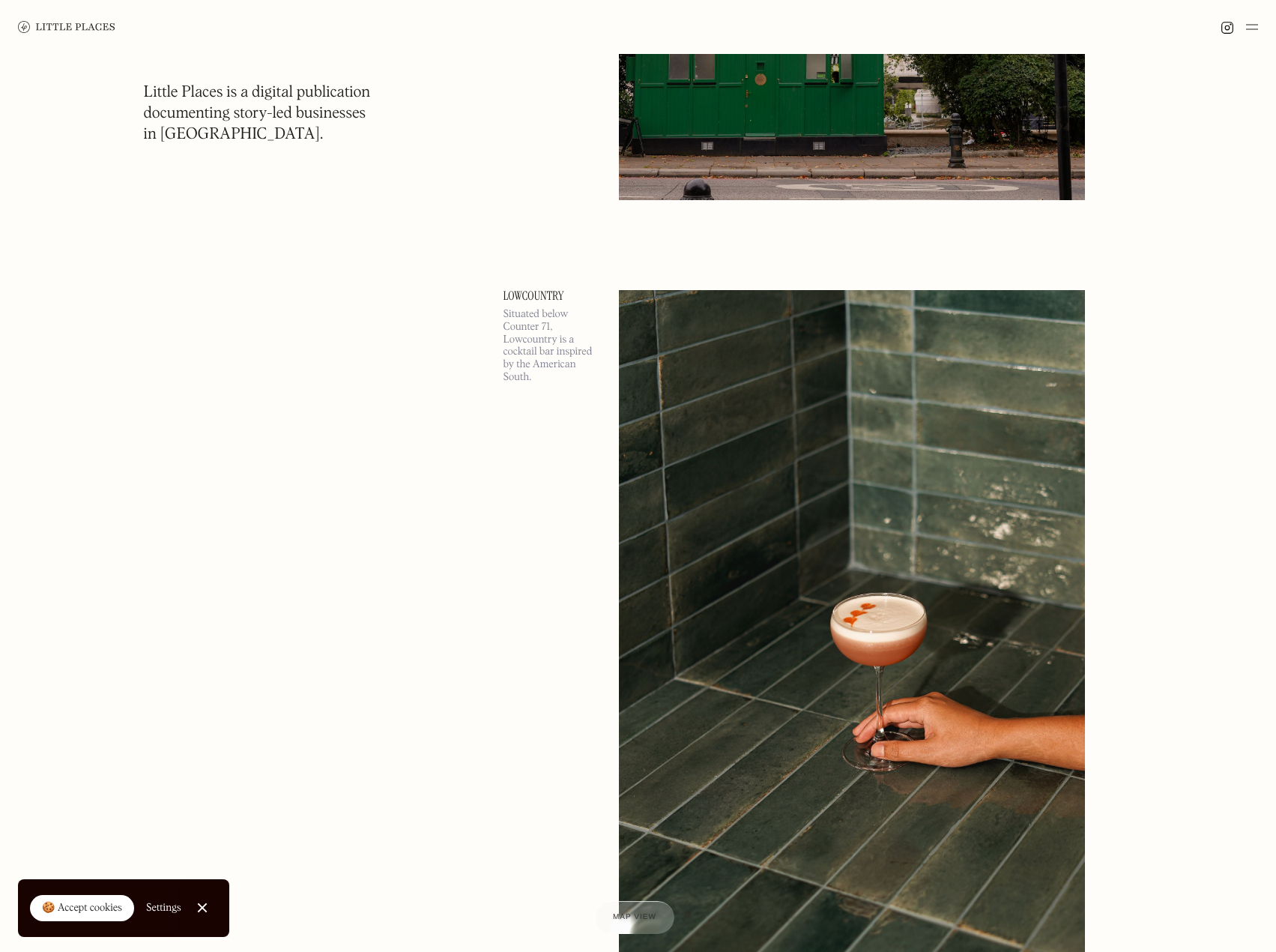
drag, startPoint x: 471, startPoint y: 228, endPoint x: 575, endPoint y: 219, distance: 104.4
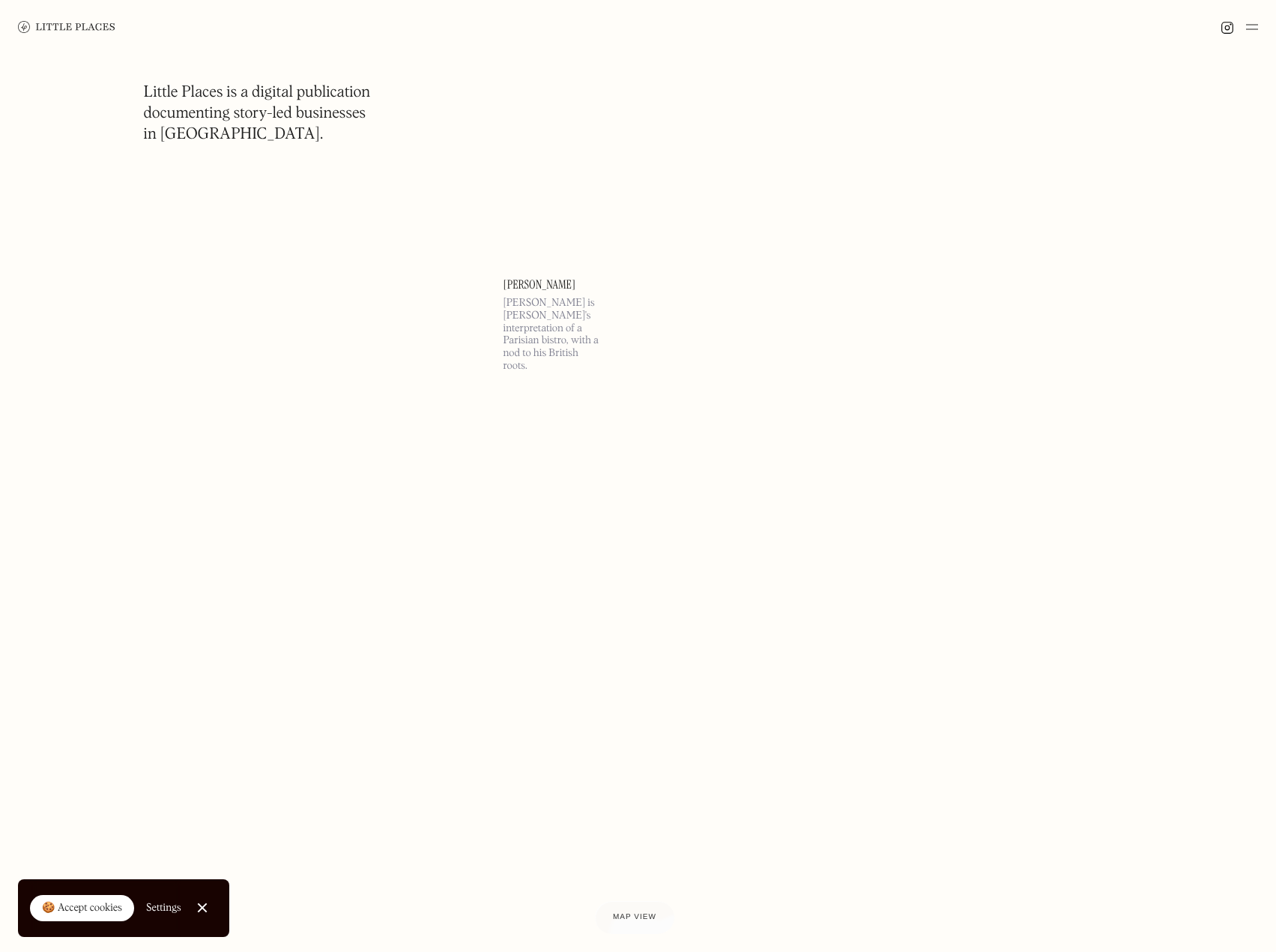
scroll to position [55013, 0]
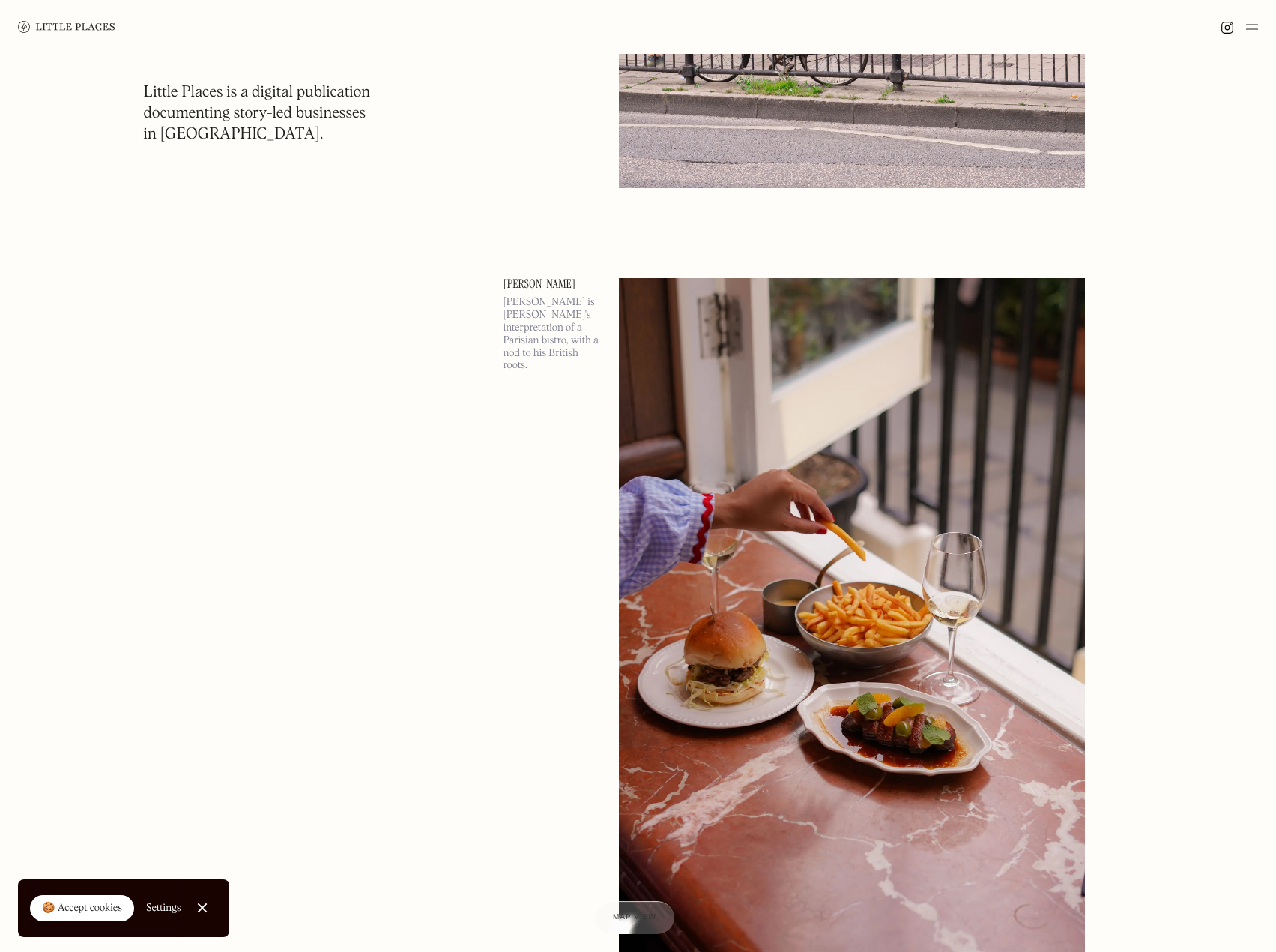
drag, startPoint x: 494, startPoint y: 63, endPoint x: 568, endPoint y: 68, distance: 74.2
copy link "Eat Momo"
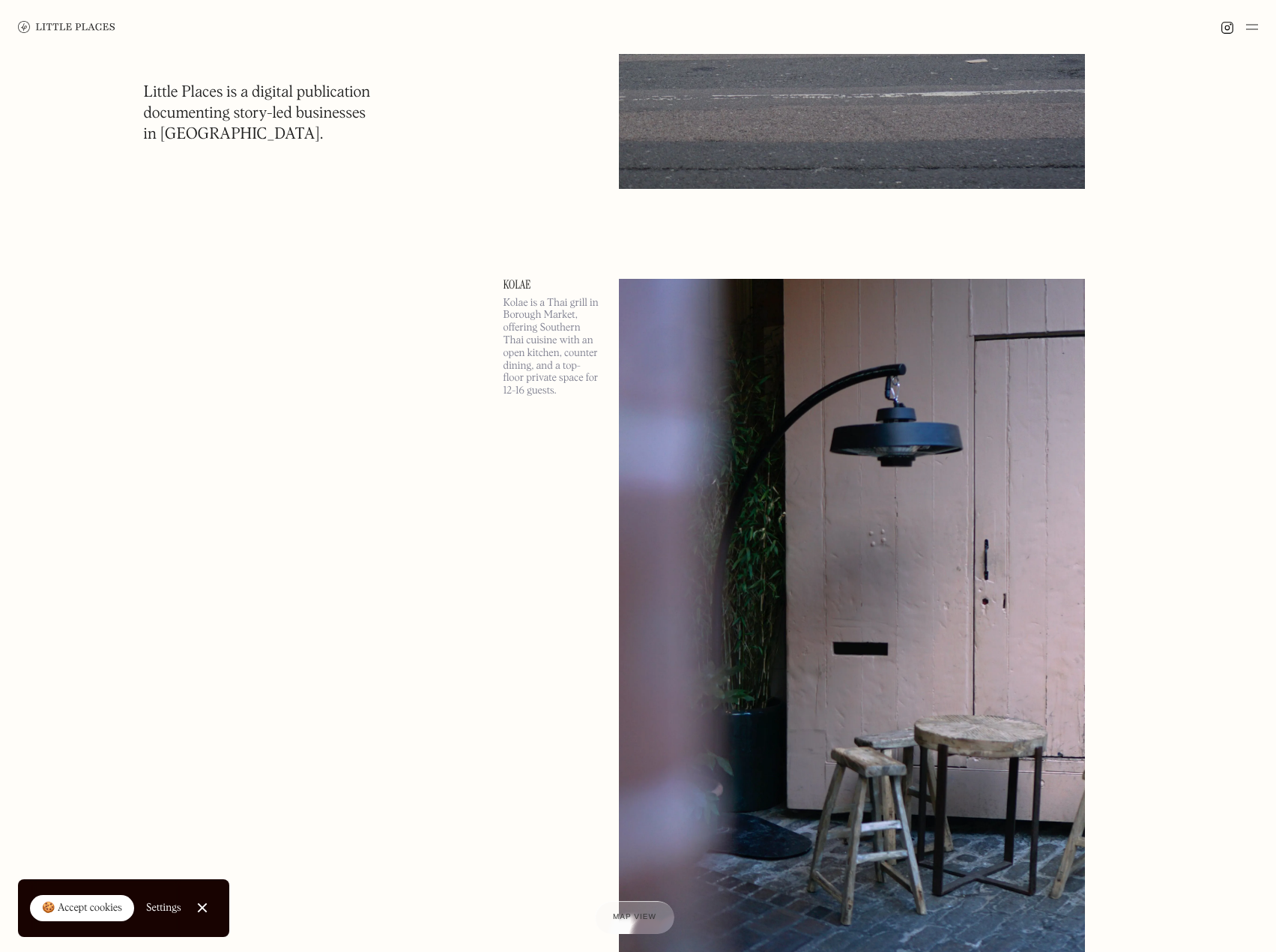
scroll to position [73880, 0]
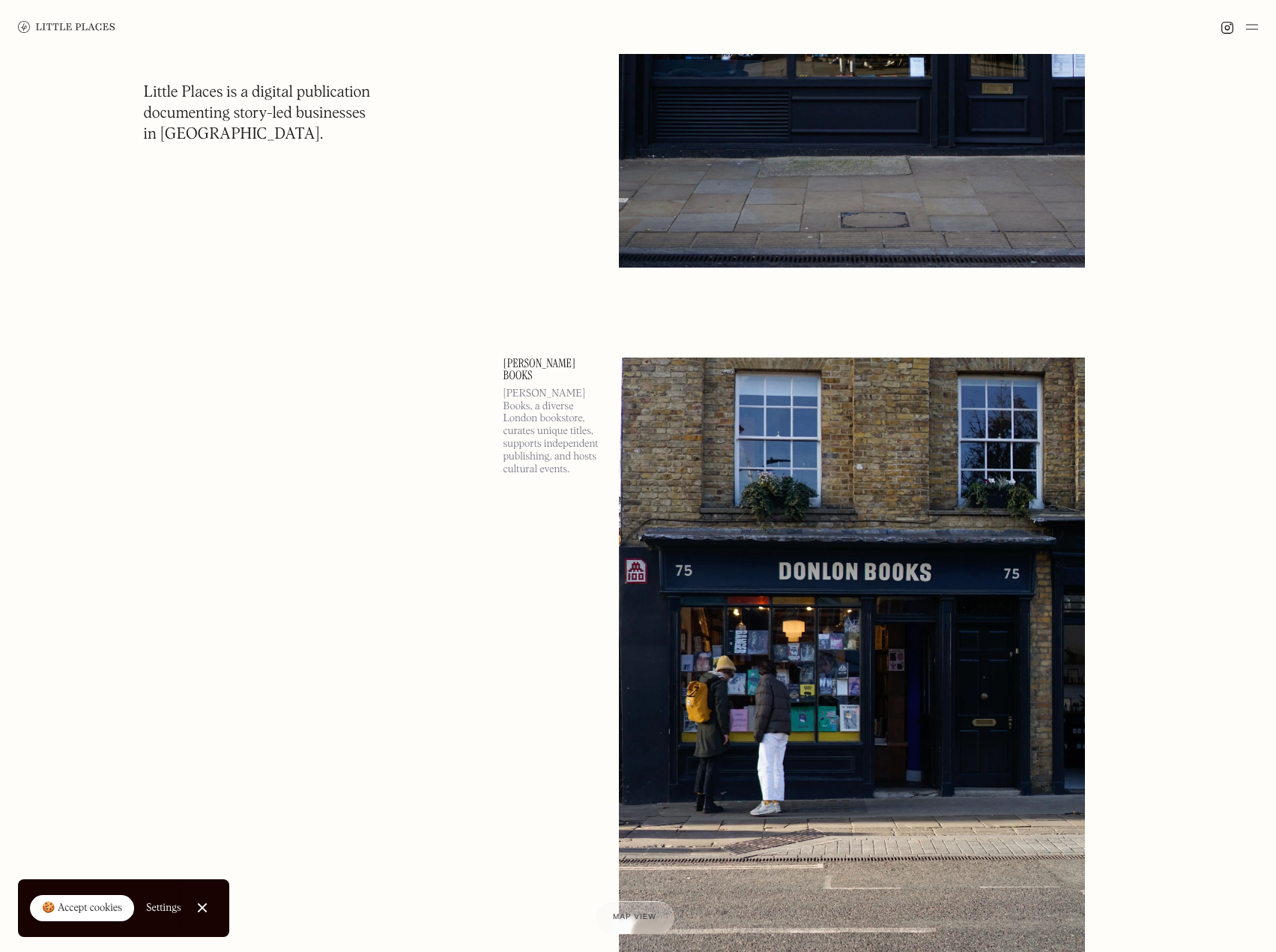
scroll to position [77806, 0]
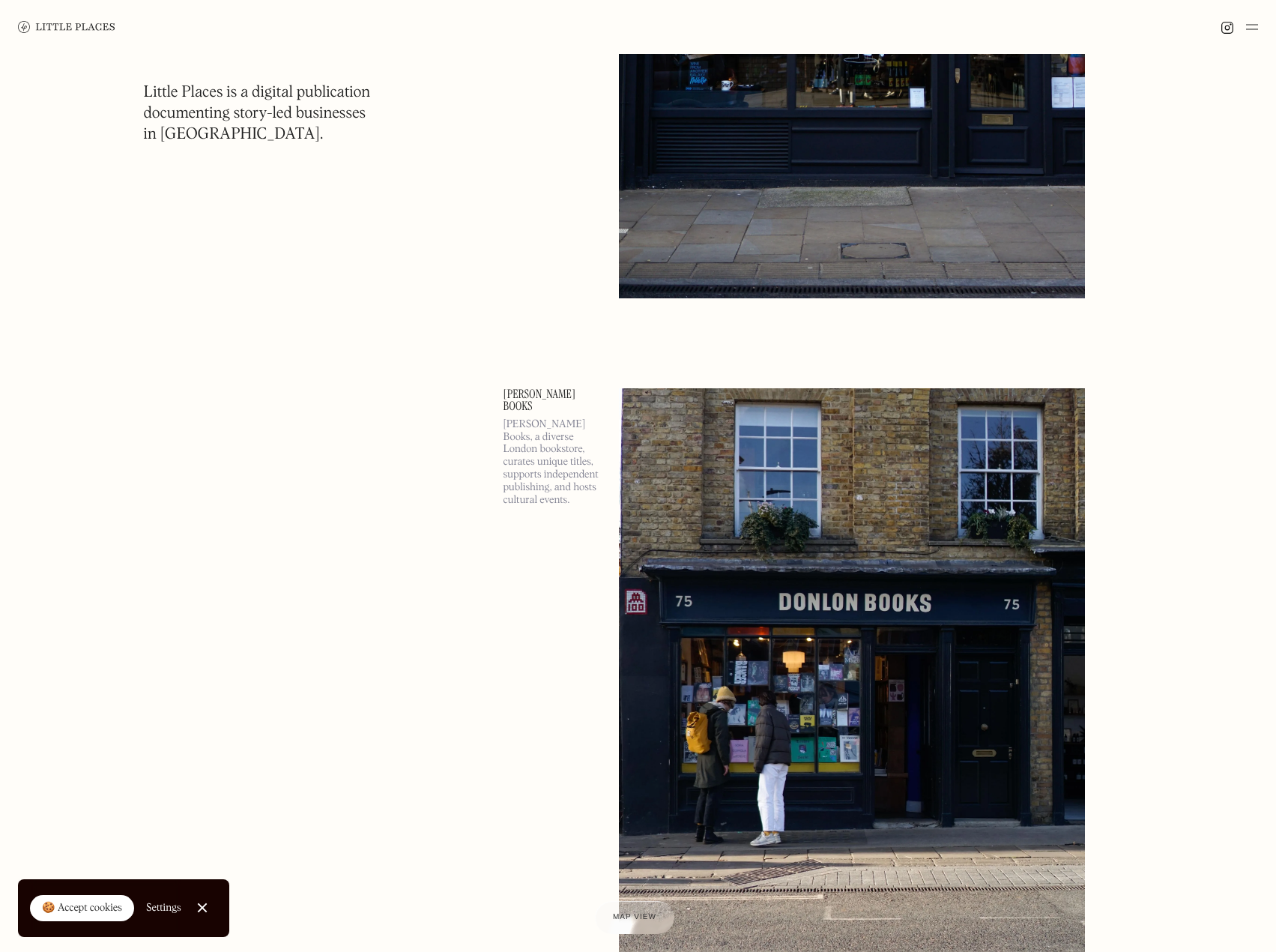
drag, startPoint x: 468, startPoint y: 172, endPoint x: 597, endPoint y: 169, distance: 129.0
copy link "Naïfs"
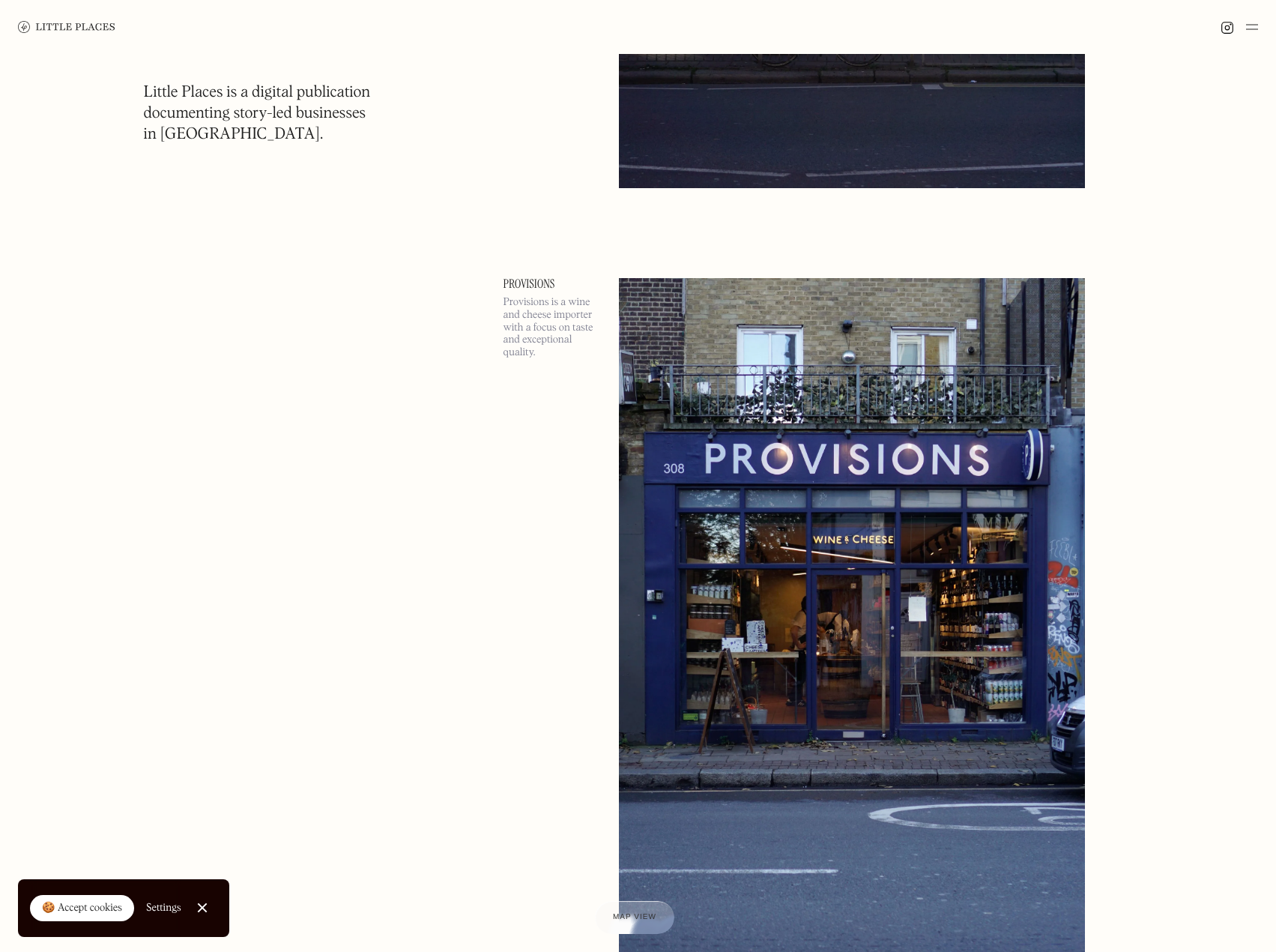
scroll to position [80862, 0]
drag, startPoint x: 488, startPoint y: 166, endPoint x: 590, endPoint y: 175, distance: 102.4
copy link "Paulie's"
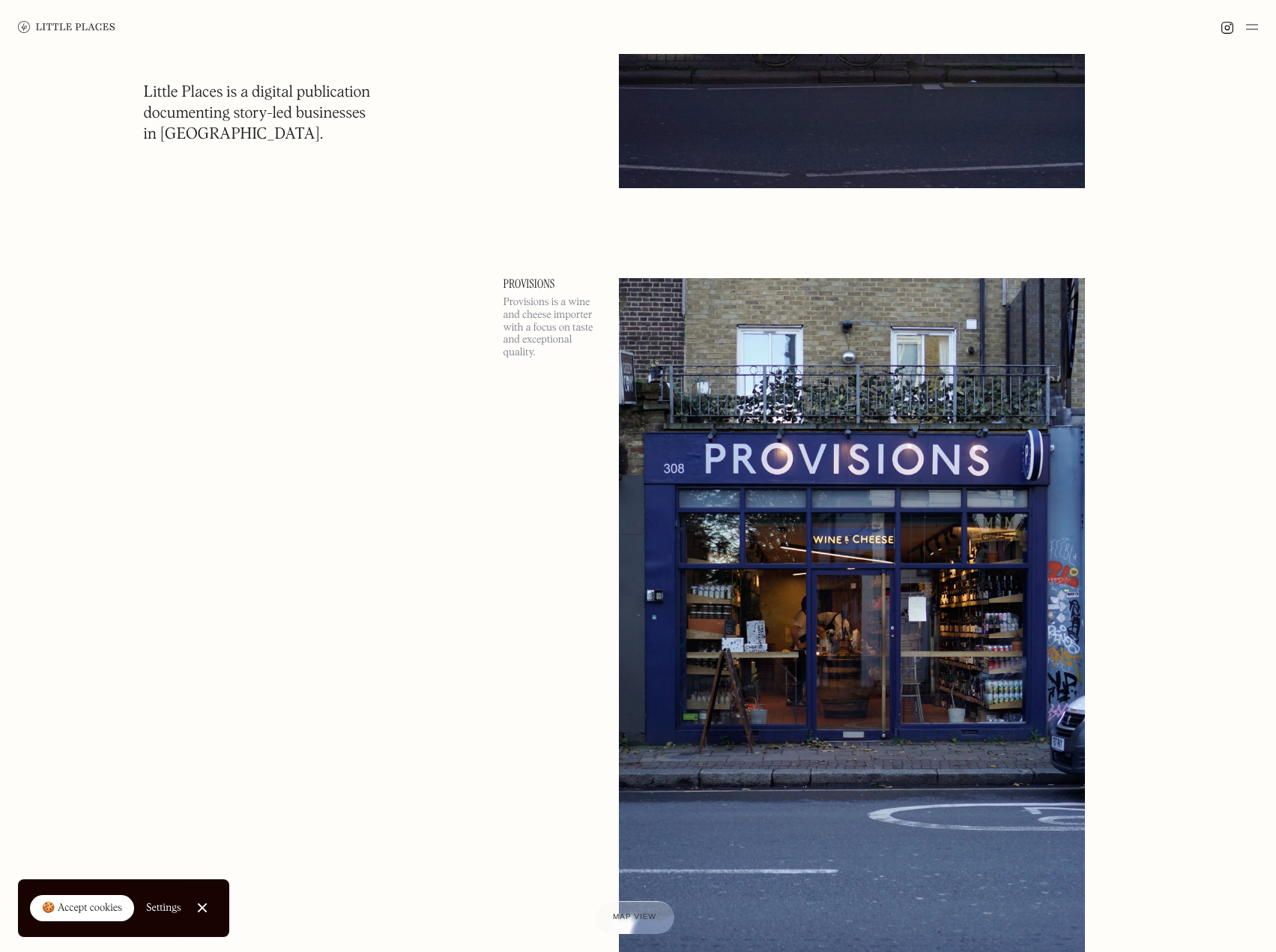
drag, startPoint x: 492, startPoint y: 194, endPoint x: 597, endPoint y: 195, distance: 105.0
copy link "Focaccia Mia"
drag, startPoint x: 496, startPoint y: 317, endPoint x: 572, endPoint y: 320, distance: 76.1
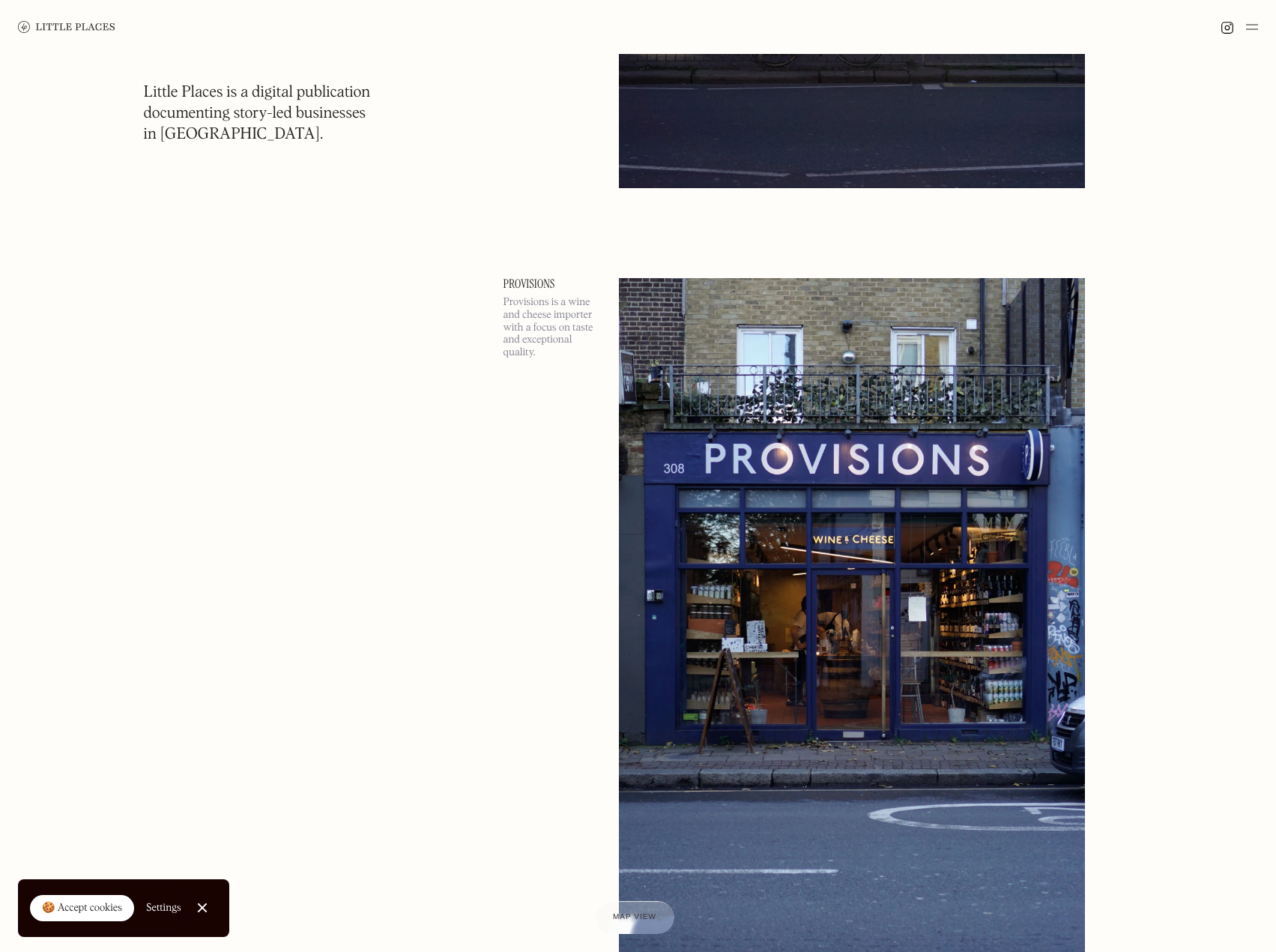
drag, startPoint x: 489, startPoint y: 117, endPoint x: 589, endPoint y: 124, distance: 100.2
copy link "Klose & Soan"
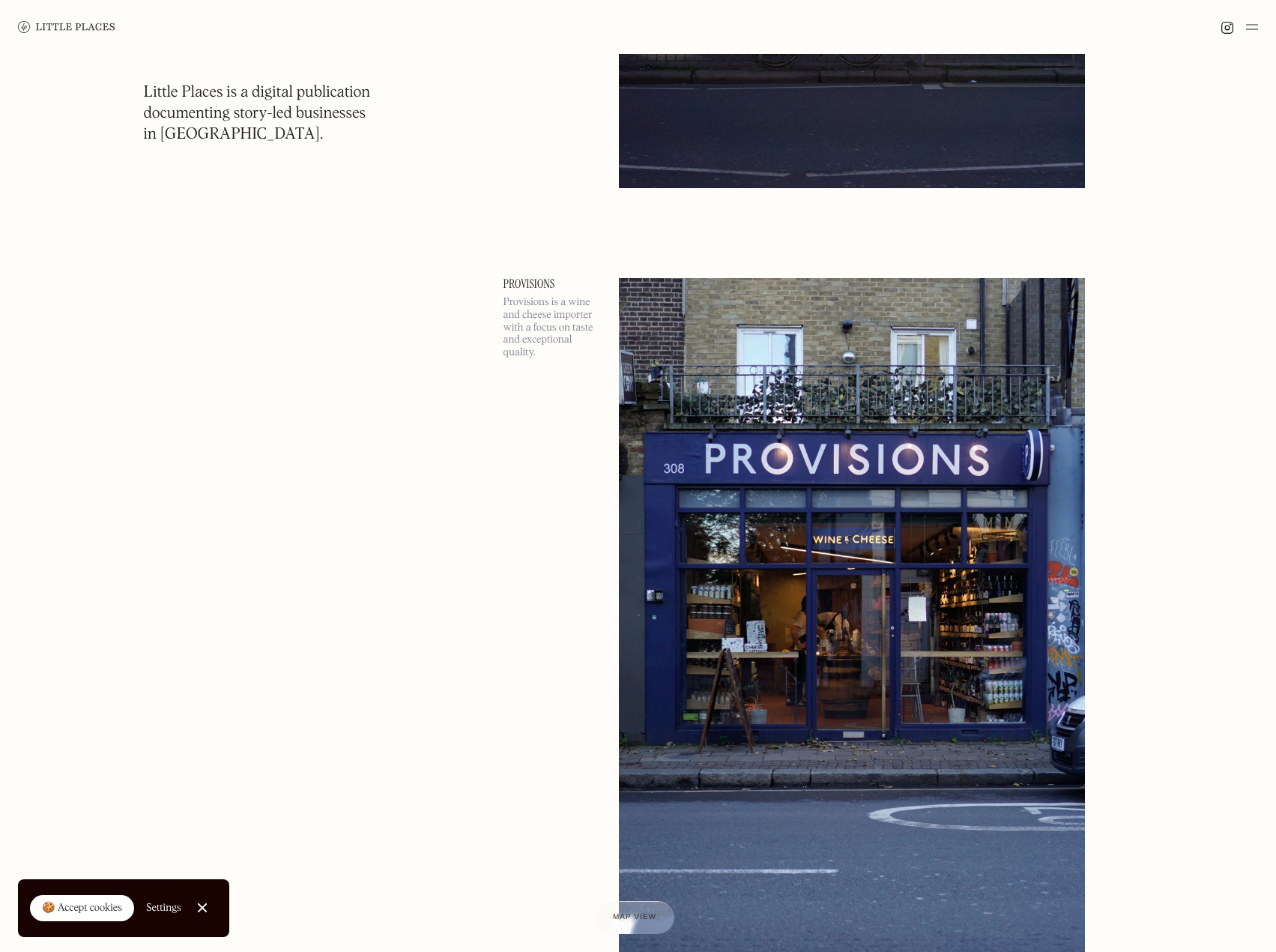
scroll to position [93898, 0]
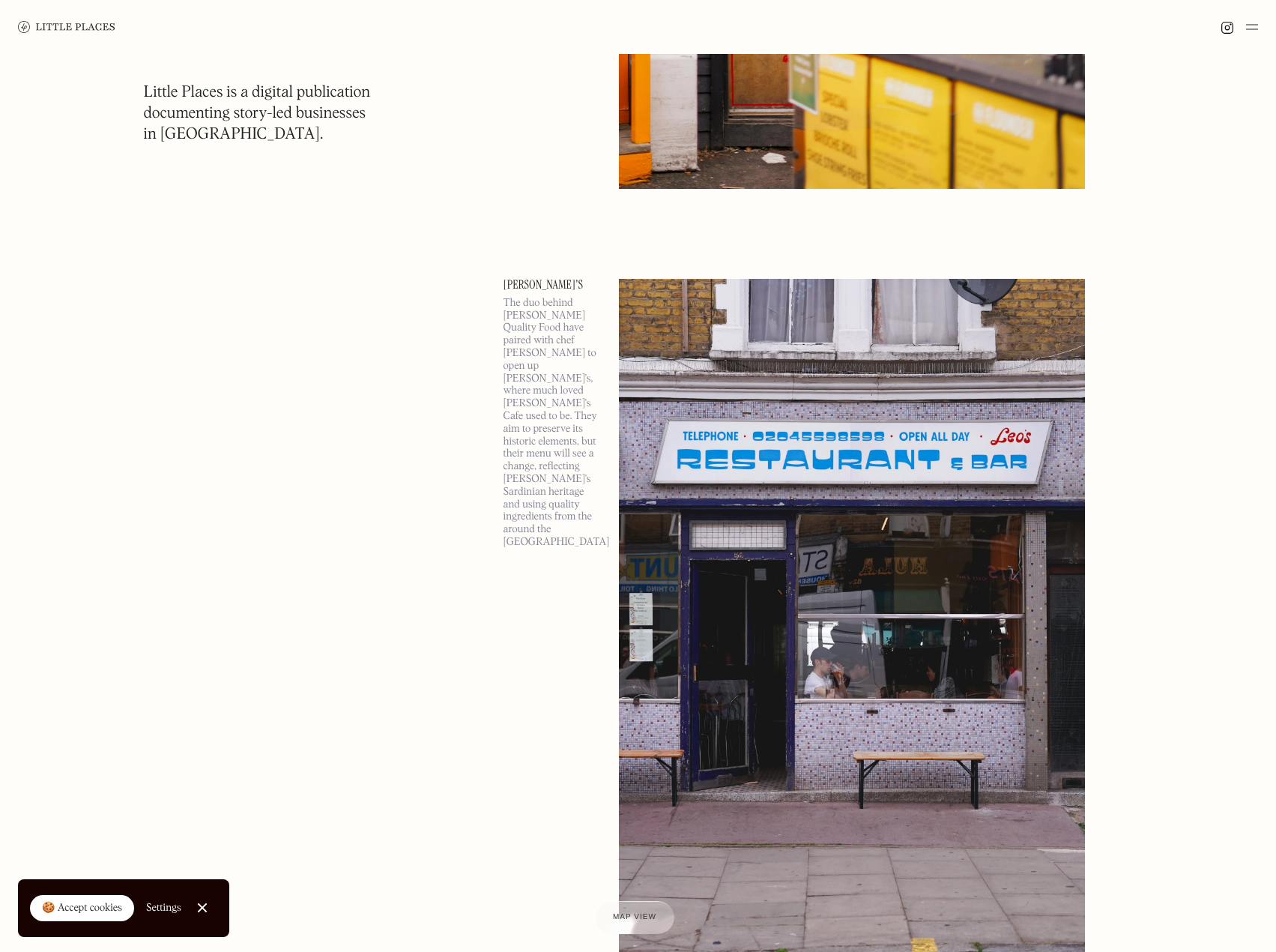
scroll to position [105812, 0]
drag, startPoint x: 490, startPoint y: 398, endPoint x: 565, endPoint y: 393, distance: 75.2
click at [451, 109] on div "Little Places is a digital publication documenting story-led businesses in Lond…" at bounding box center [309, 113] width 330 height 62
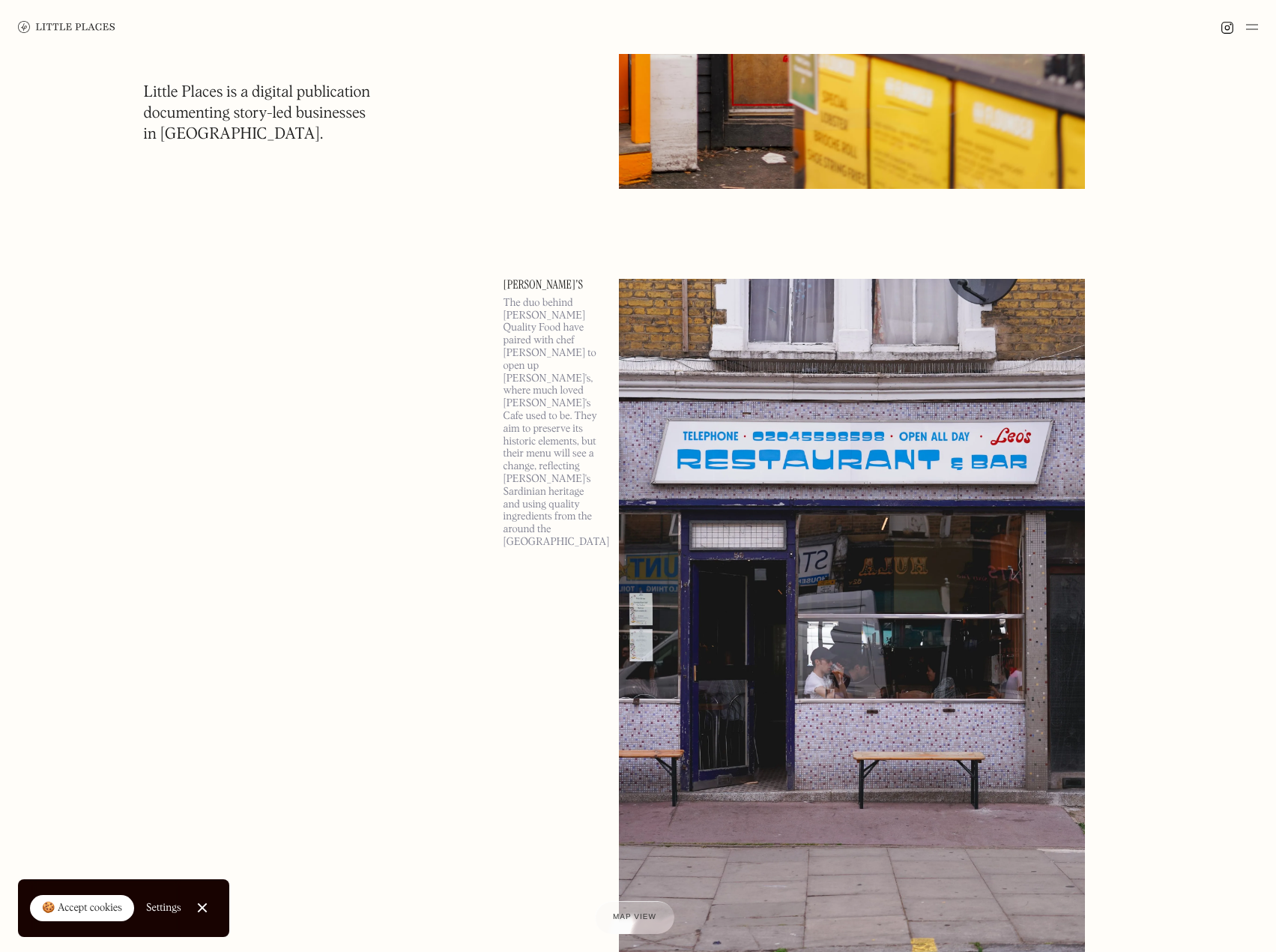
scroll to position [112255, 0]
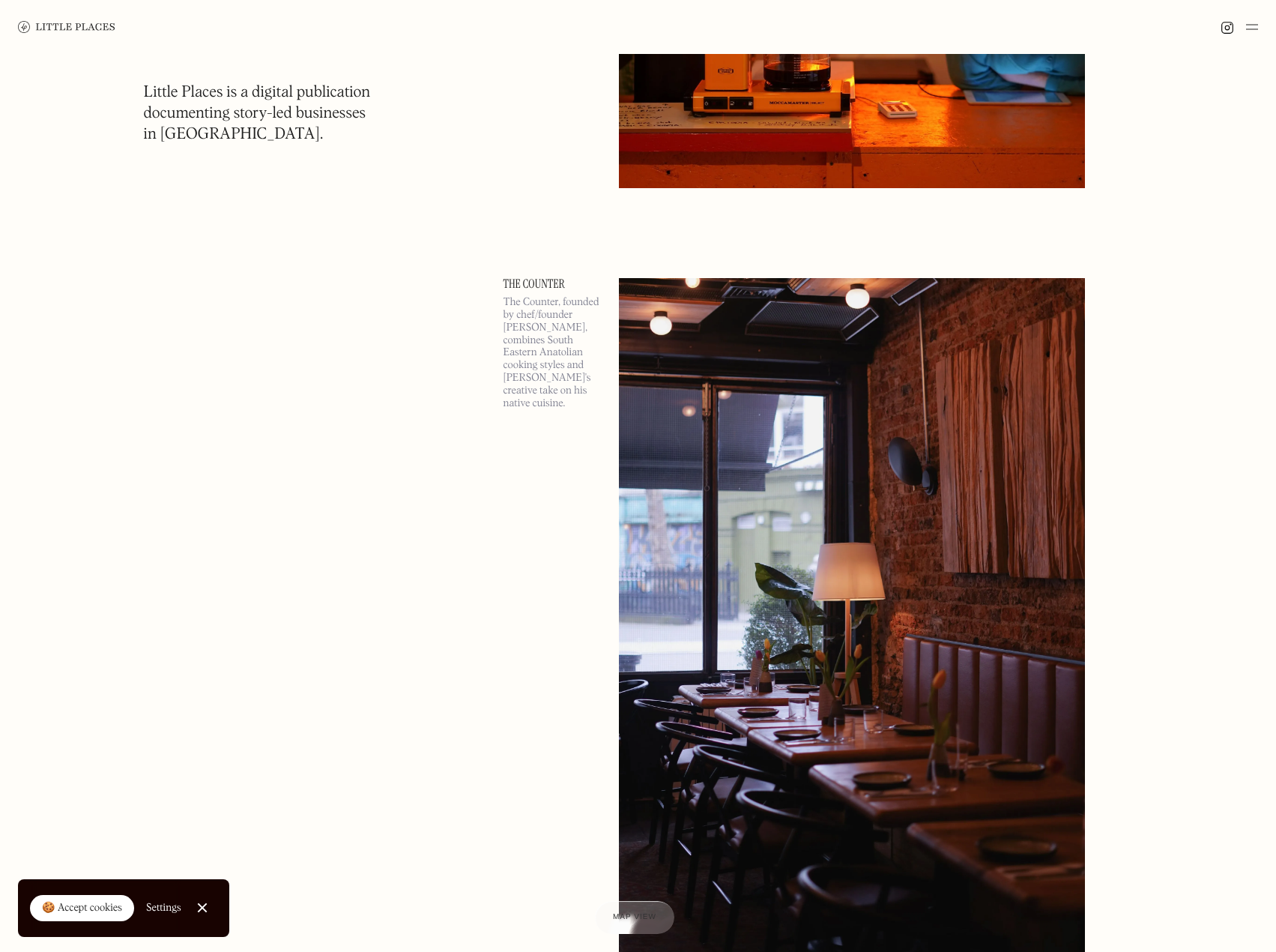
scroll to position [114385, 0]
